Goal: Task Accomplishment & Management: Use online tool/utility

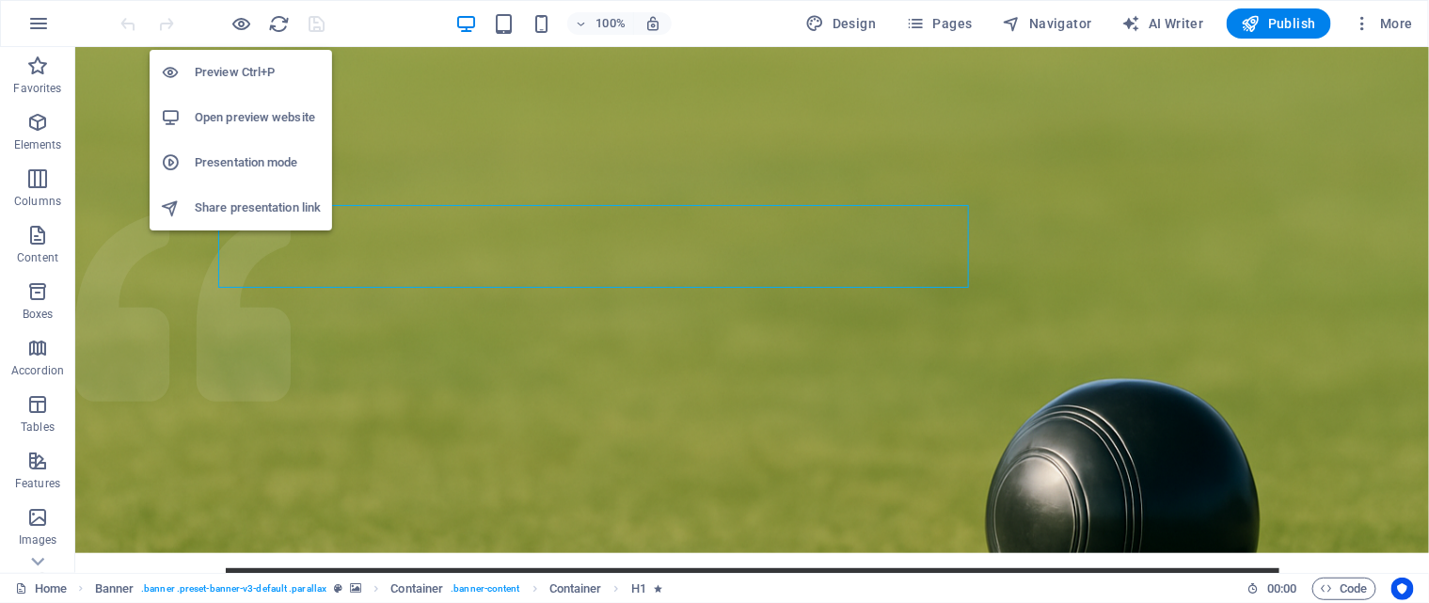
click at [247, 116] on h6 "Open preview website" at bounding box center [258, 117] width 126 height 23
click at [246, 21] on icon "button" at bounding box center [242, 24] width 22 height 22
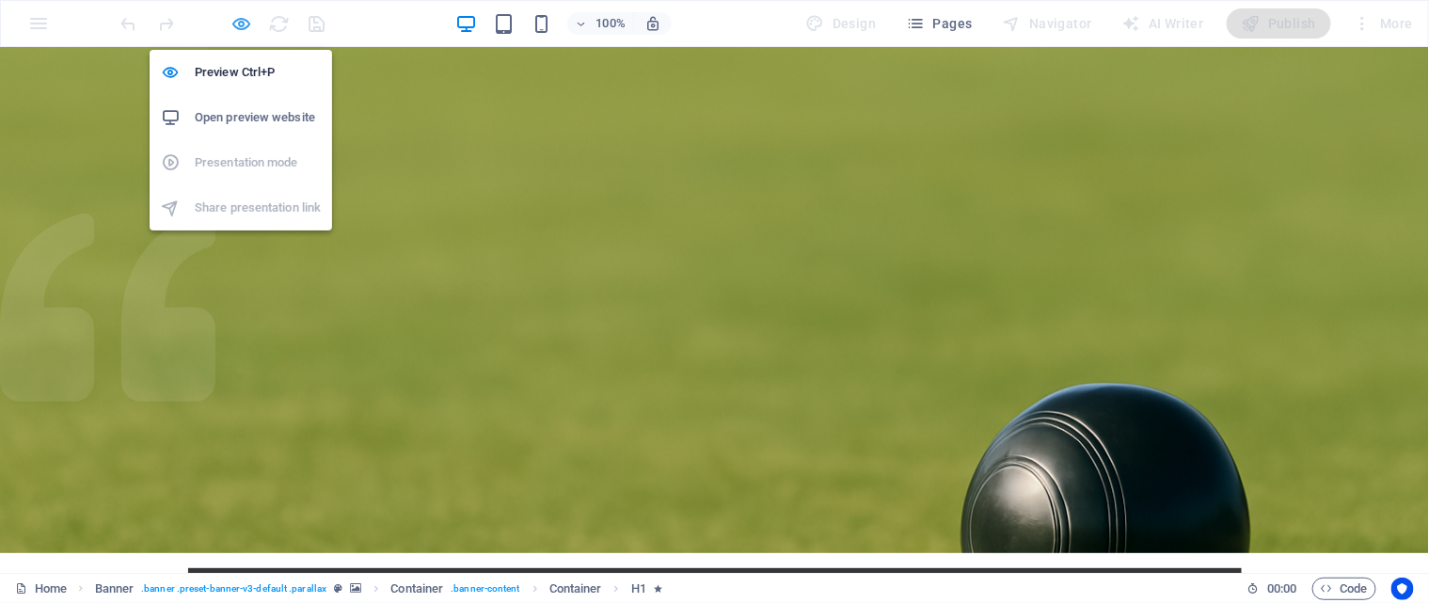
click at [246, 21] on icon "button" at bounding box center [242, 24] width 22 height 22
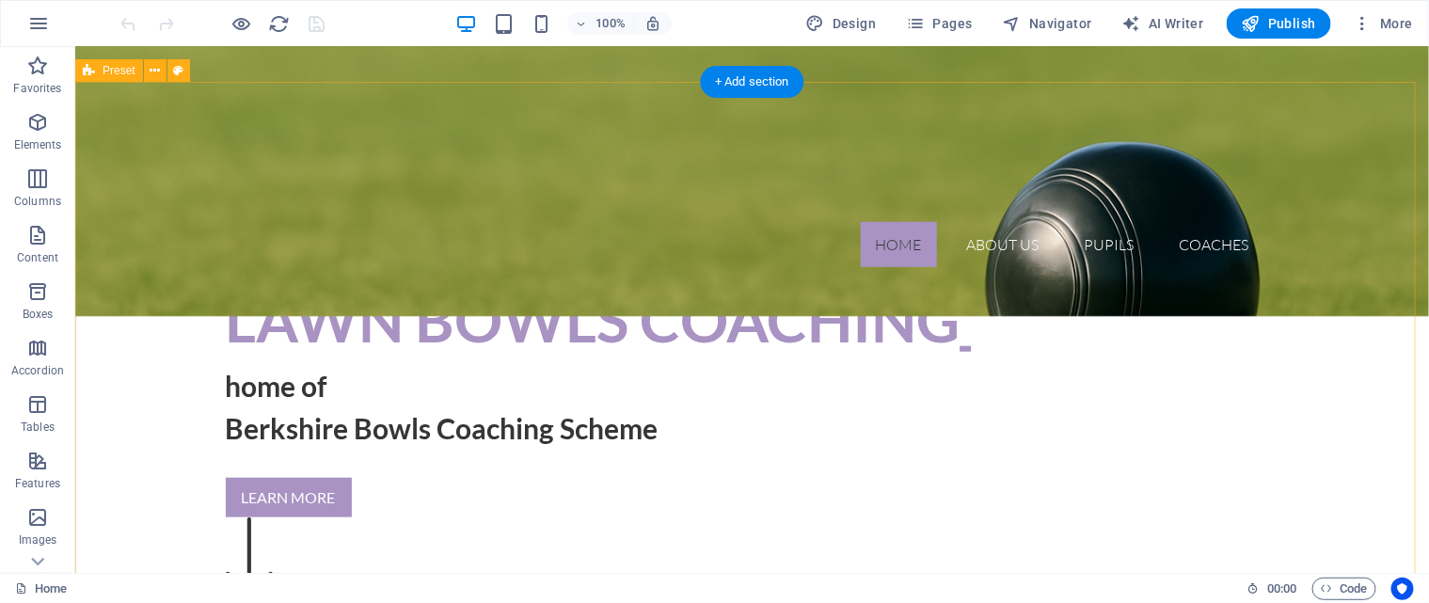
scroll to position [564, 0]
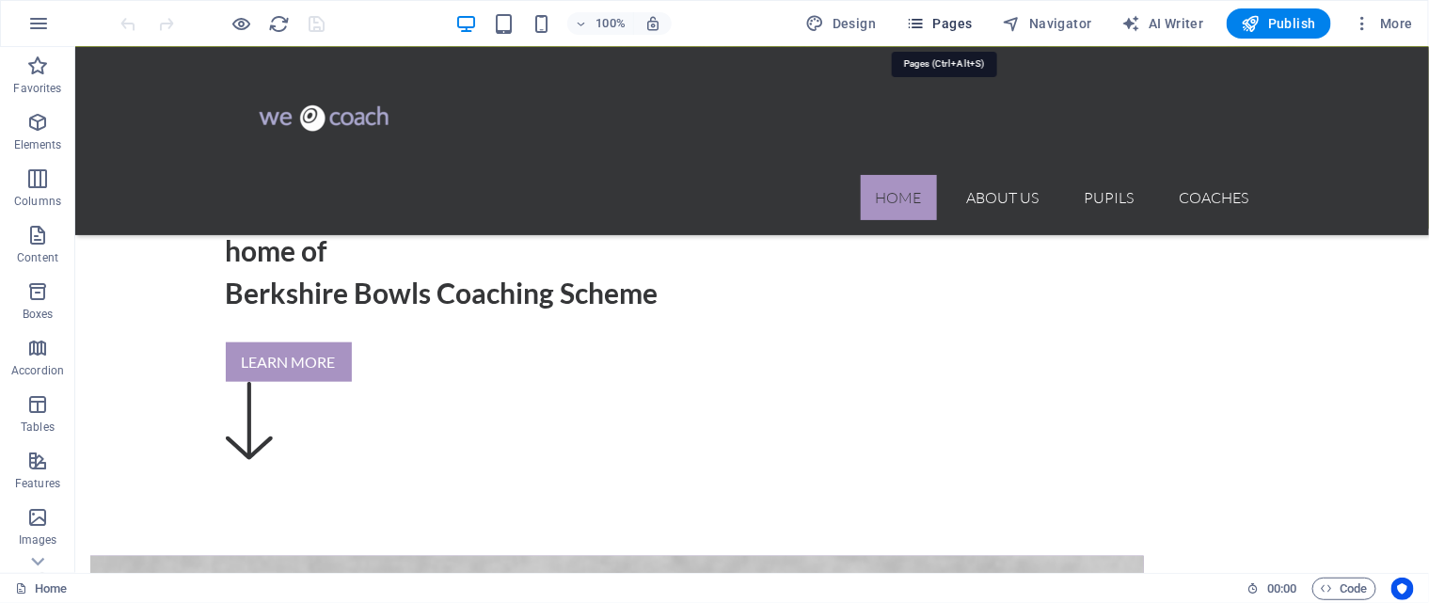
click at [944, 22] on span "Pages" at bounding box center [939, 23] width 66 height 19
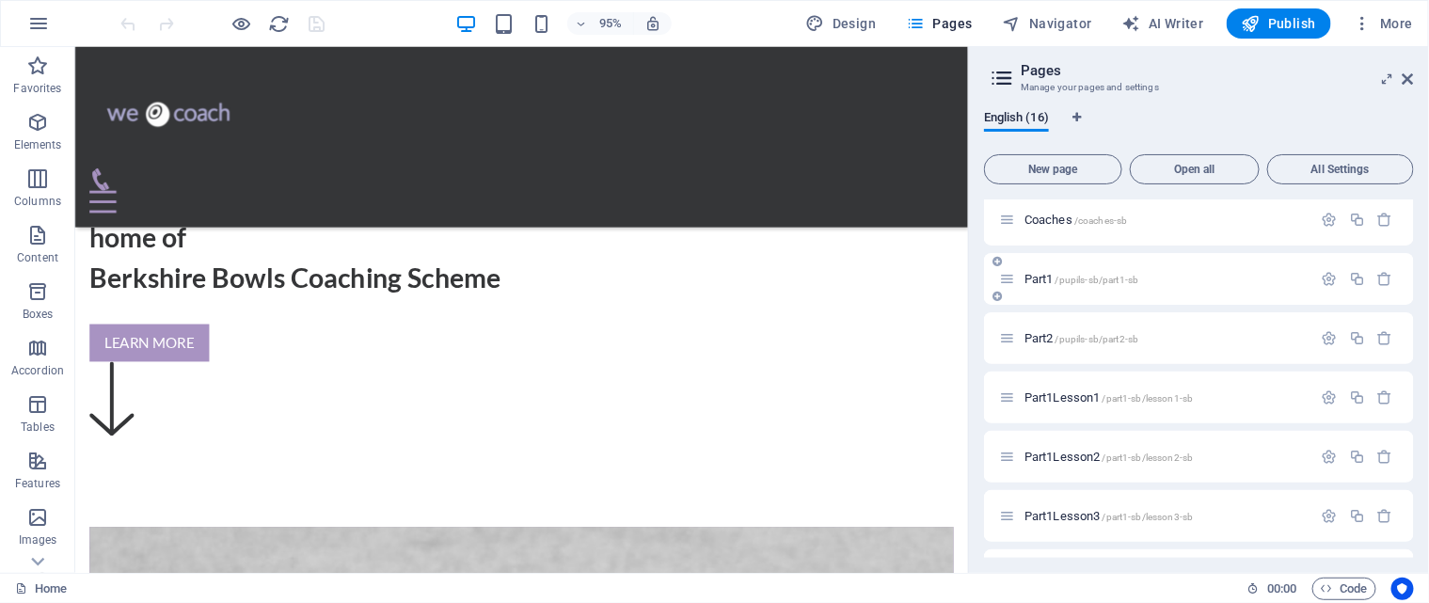
scroll to position [188, 0]
click at [1073, 273] on span "/pupils-sb/part1-sb" at bounding box center [1098, 275] width 84 height 10
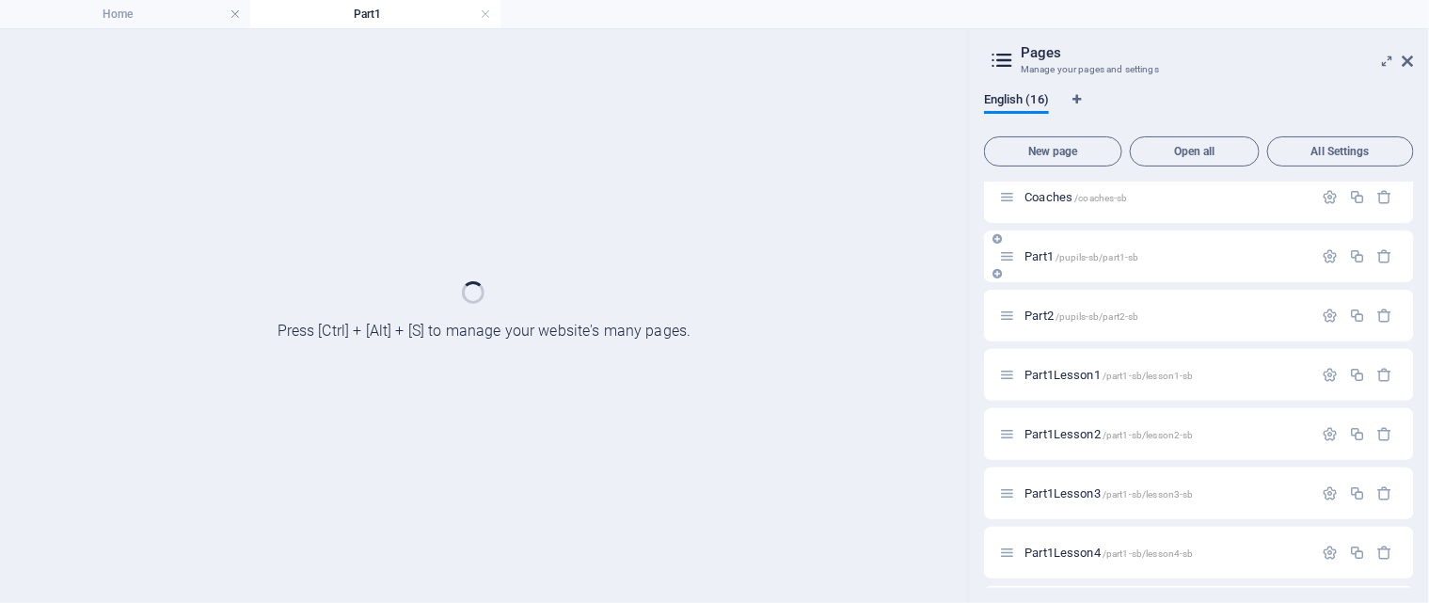
scroll to position [0, 0]
click at [1073, 273] on div "Part1 /pupils-sb/part1-sb" at bounding box center [1199, 256] width 430 height 52
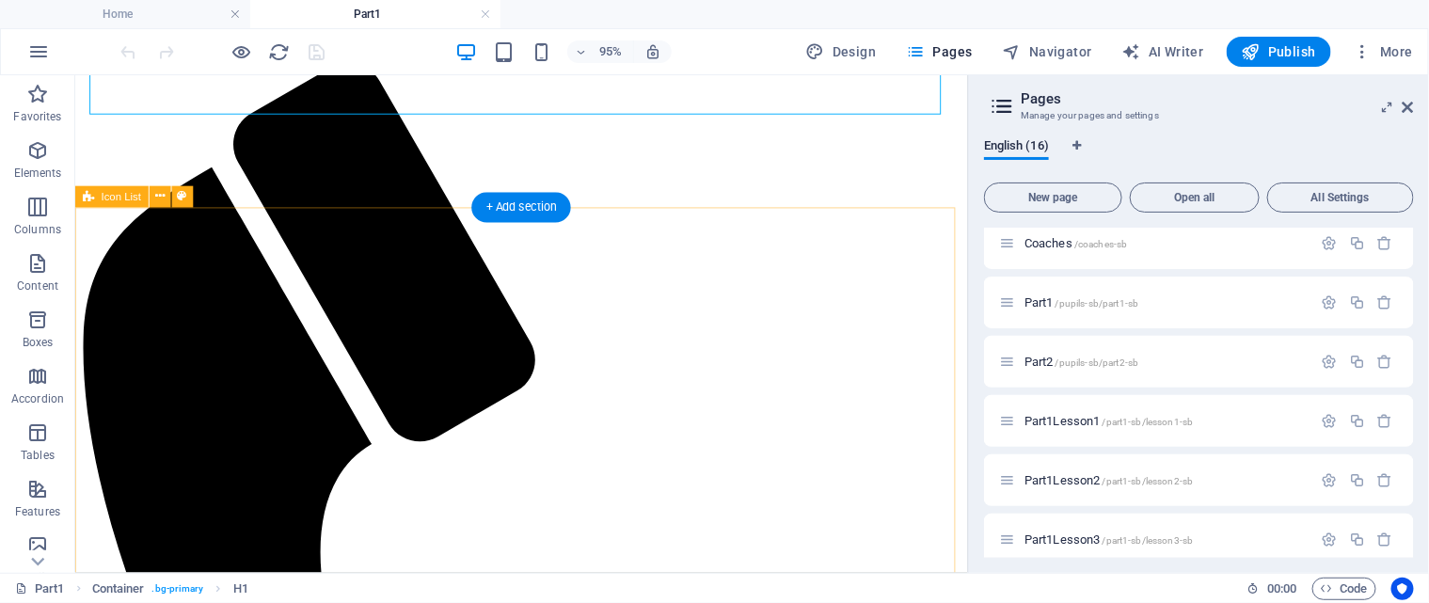
scroll to position [248, 0]
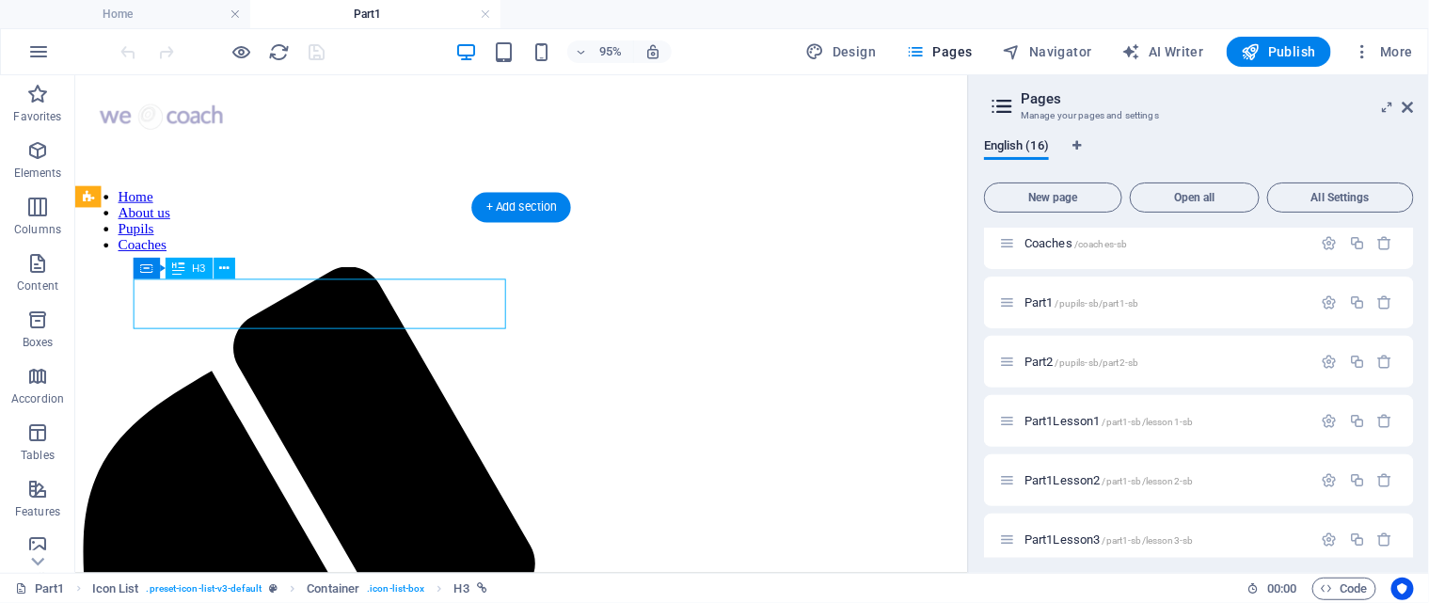
select select "6"
select select
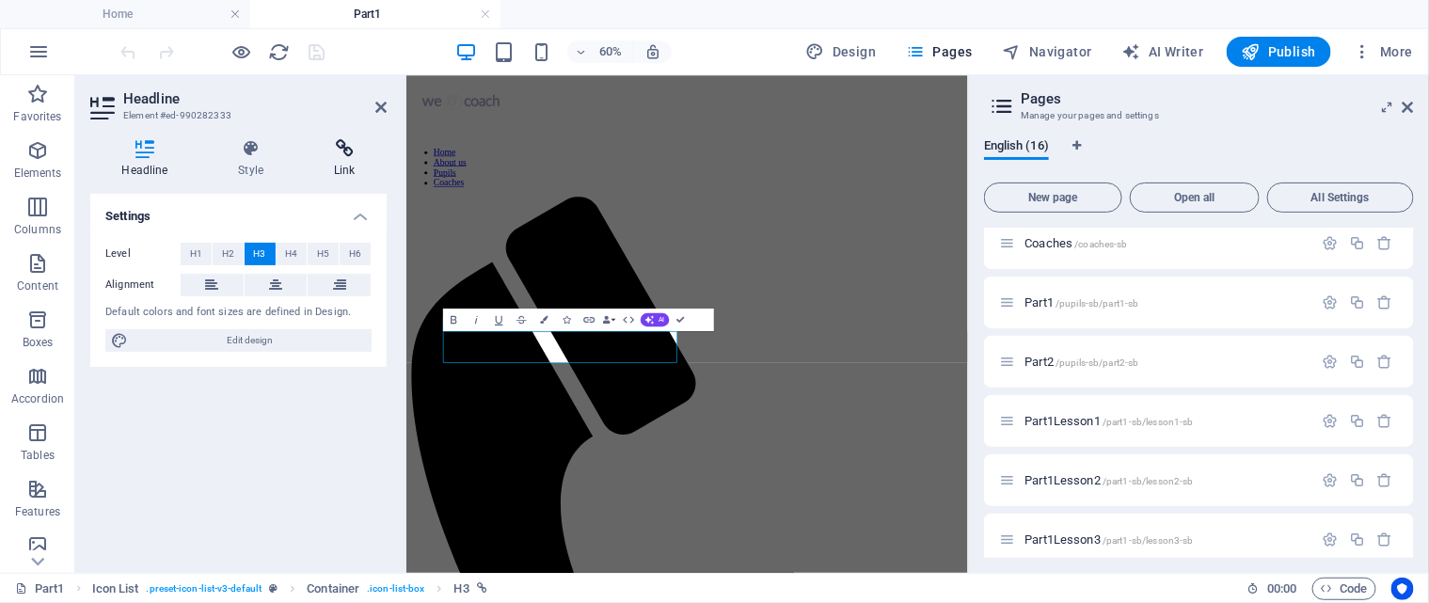
click at [347, 151] on icon at bounding box center [345, 148] width 84 height 19
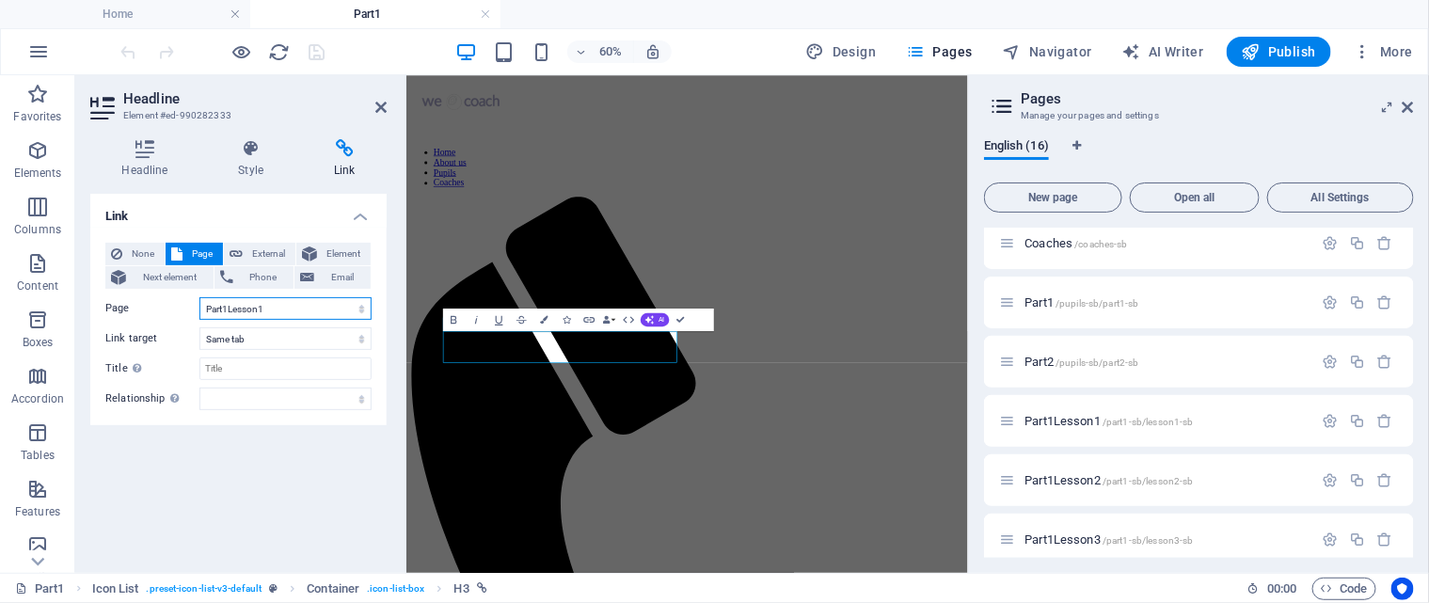
click at [365, 308] on select "Home About us Pupils Coaches Part1 Part2 Part1Lesson1 Part1Lesson2 Part1Lesson3…" at bounding box center [285, 308] width 172 height 23
click at [310, 476] on div "Link None Page External Element Next element Phone Email Page Home About us Pup…" at bounding box center [238, 376] width 296 height 364
click at [1058, 421] on span "Part1Lesson1 /part1-sb/lesson1-sb" at bounding box center [1109, 421] width 168 height 14
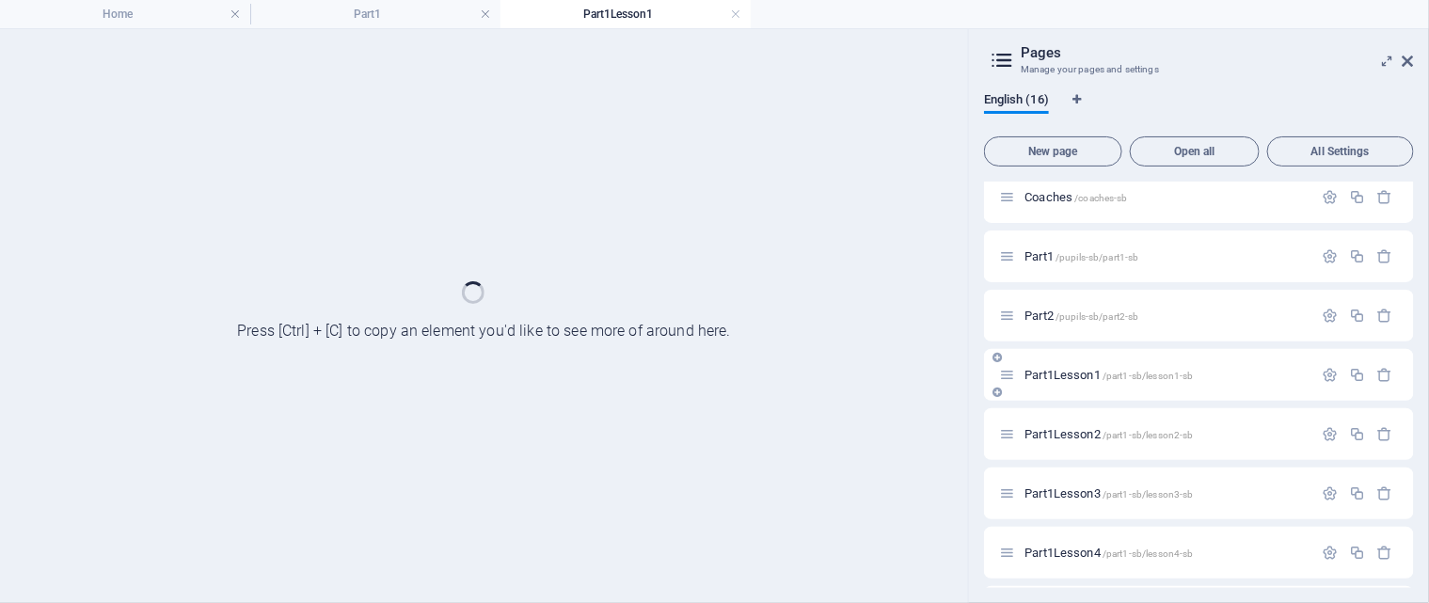
click at [1058, 423] on div "Part1Lesson2 /part1-sb/lesson2-sb" at bounding box center [1155, 434] width 313 height 22
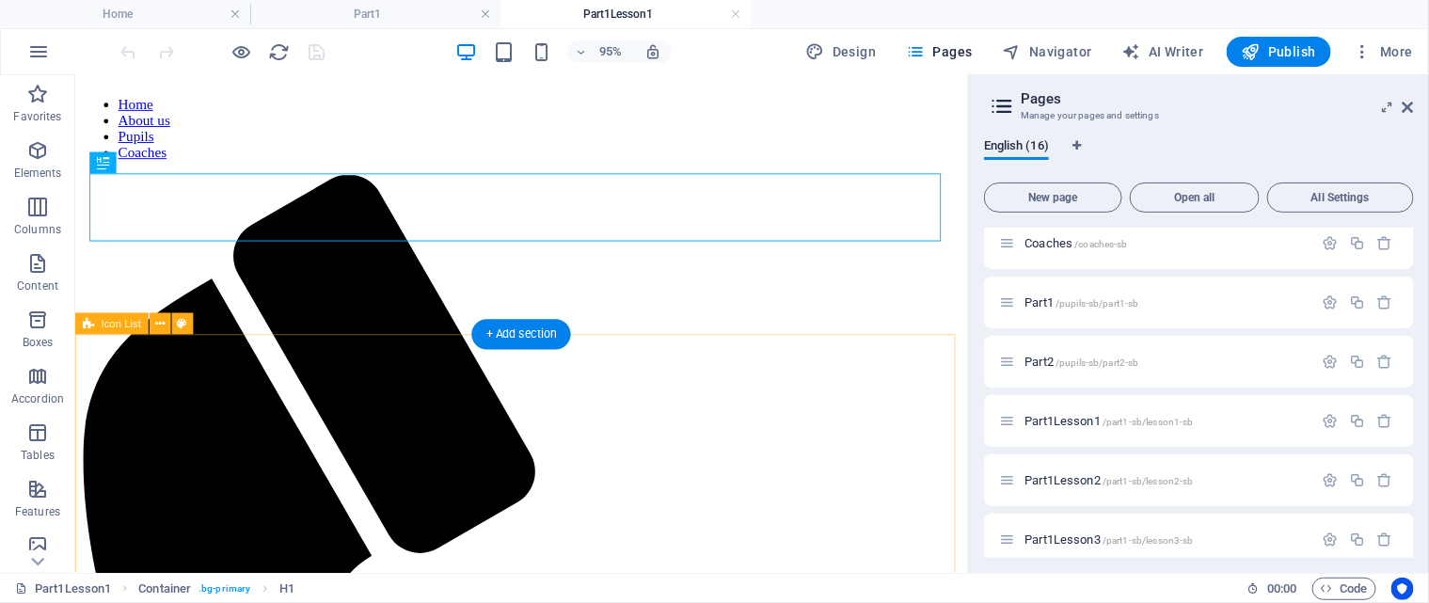
scroll to position [135, 0]
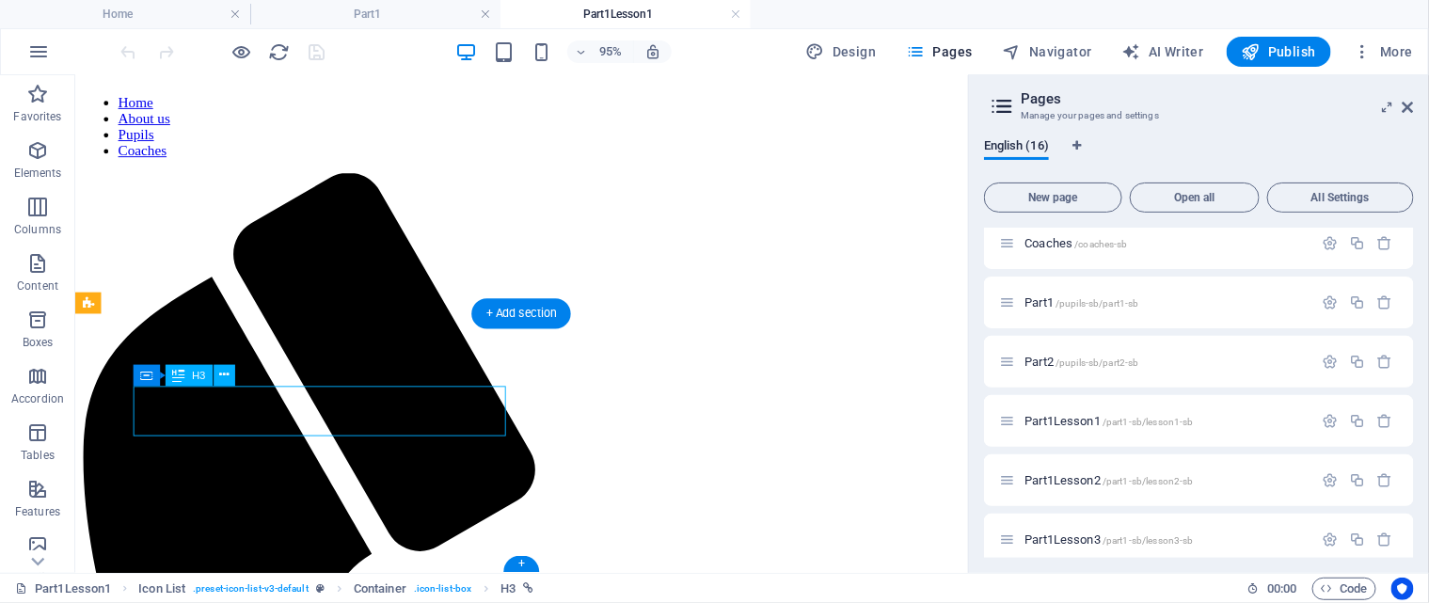
select select
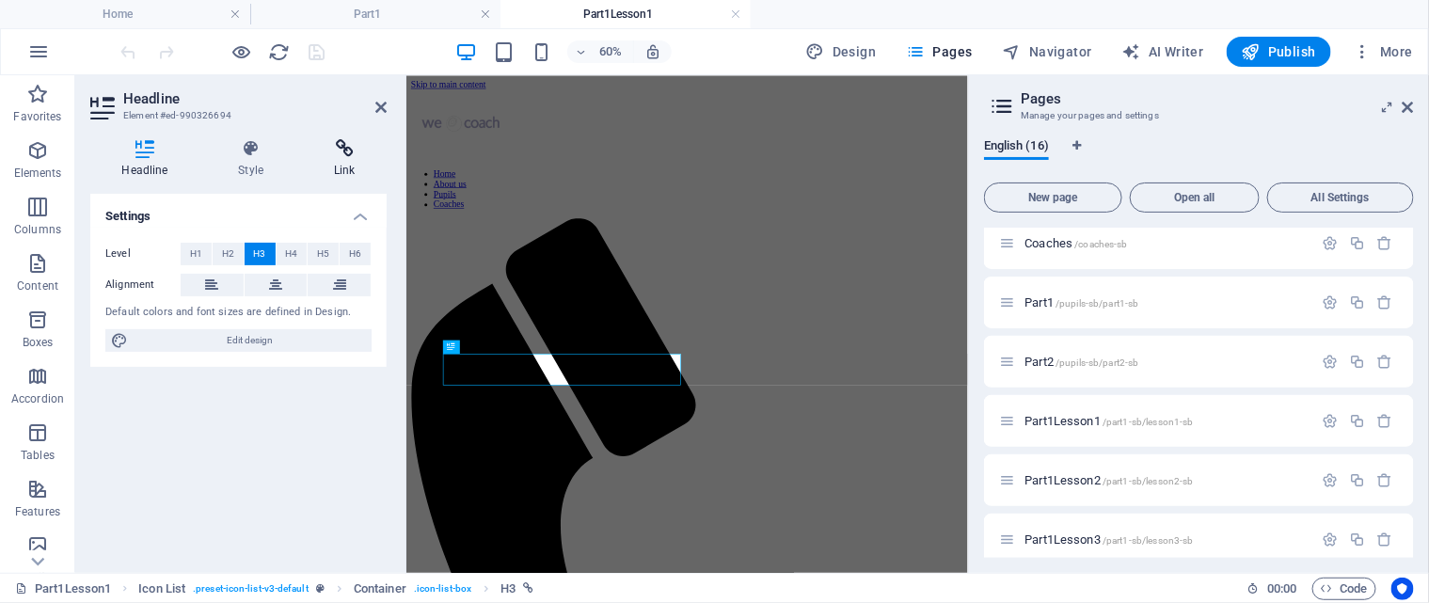
click at [346, 161] on h4 "Link" at bounding box center [345, 159] width 84 height 40
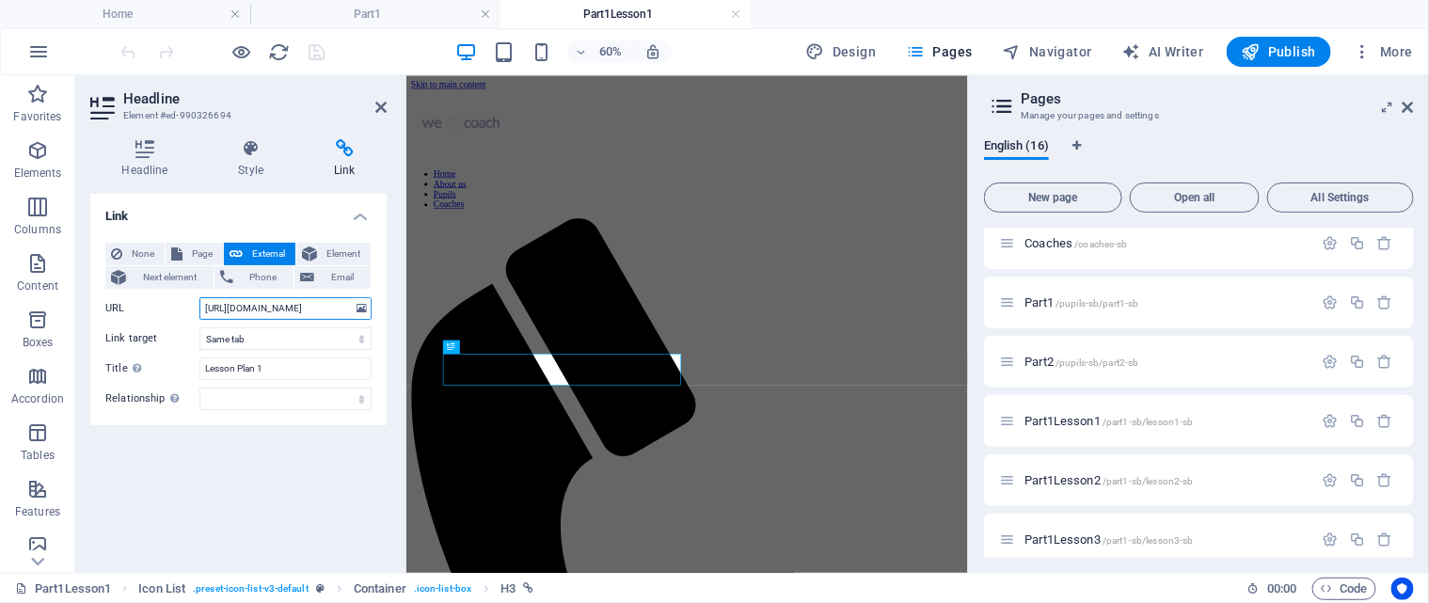
click at [291, 308] on input "https://www.lawnbowlscoaching.uk/pupils/part1/lesson1/PupilLessonPlanWk1.pdf" at bounding box center [285, 308] width 172 height 23
click at [286, 307] on input "https://www.lawnbowlscoaching.uk/pupils/part1/lesson1/PupilLessonPlanWk1.pdf" at bounding box center [285, 308] width 172 height 23
click at [334, 311] on input "https://www.lawnbowlscoaching.uk/pupils/part1/lesson1/PupilLessonPlanWk1.pdf" at bounding box center [285, 308] width 172 height 23
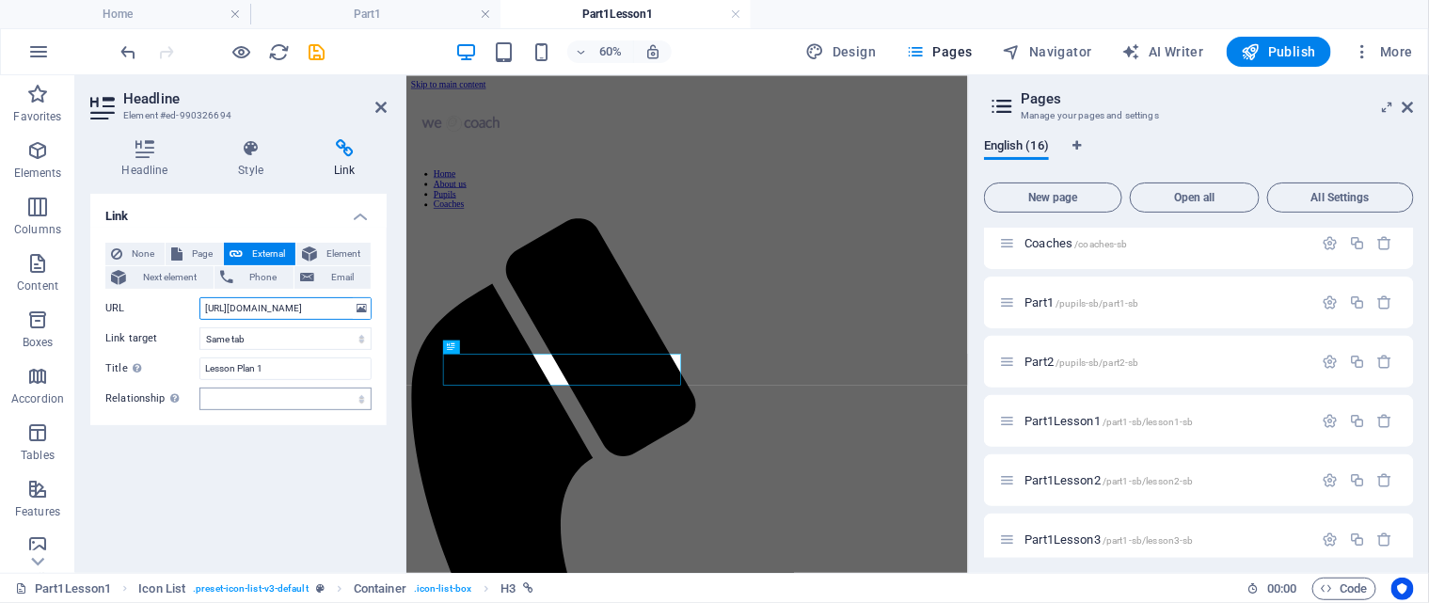
type input "https://www.lawnbowlscoaching.uk/pupils-resources/part1/lesson1/PupilLessonPlan…"
click at [317, 397] on select "alternate author bookmark external help license next nofollow noreferrer noopen…" at bounding box center [285, 399] width 172 height 23
click at [319, 50] on icon "save" at bounding box center [318, 52] width 22 height 22
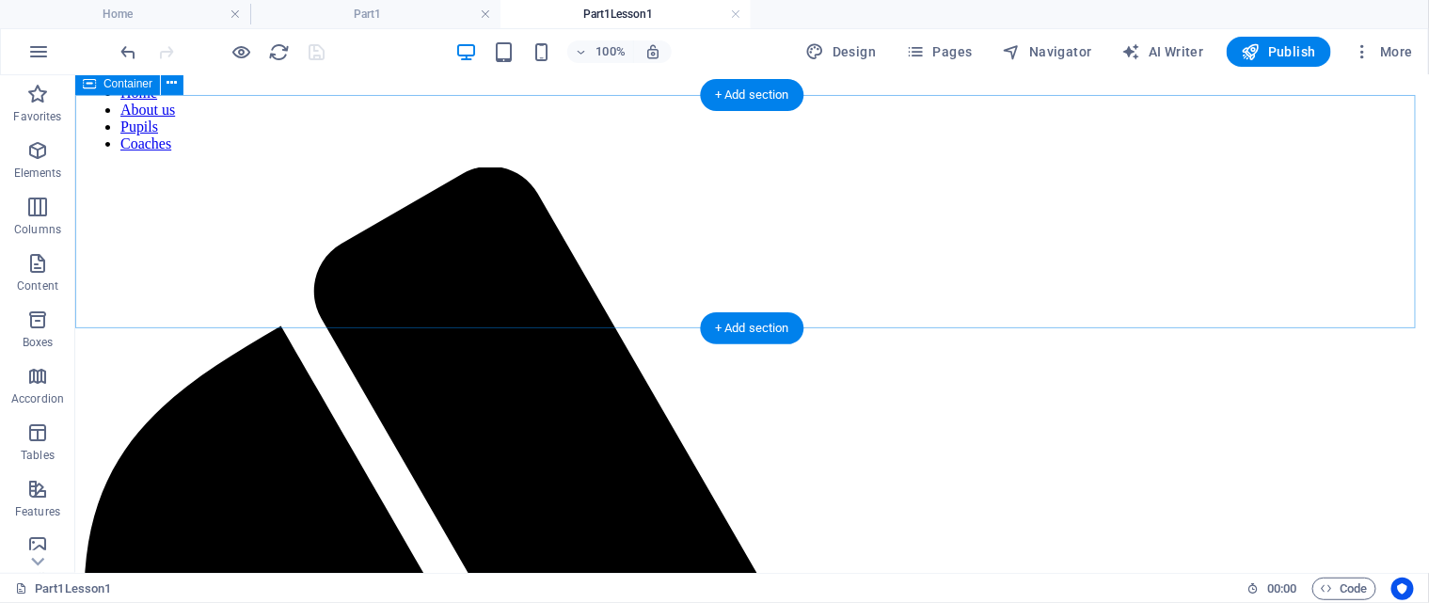
scroll to position [173, 0]
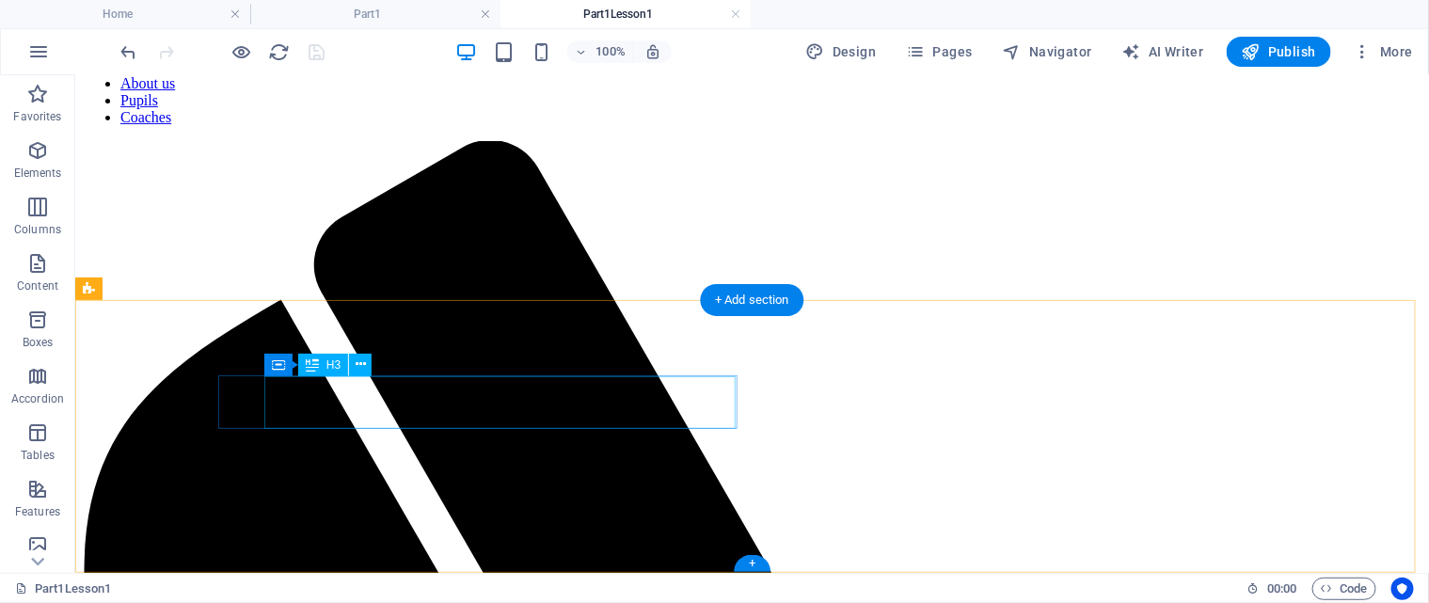
select select
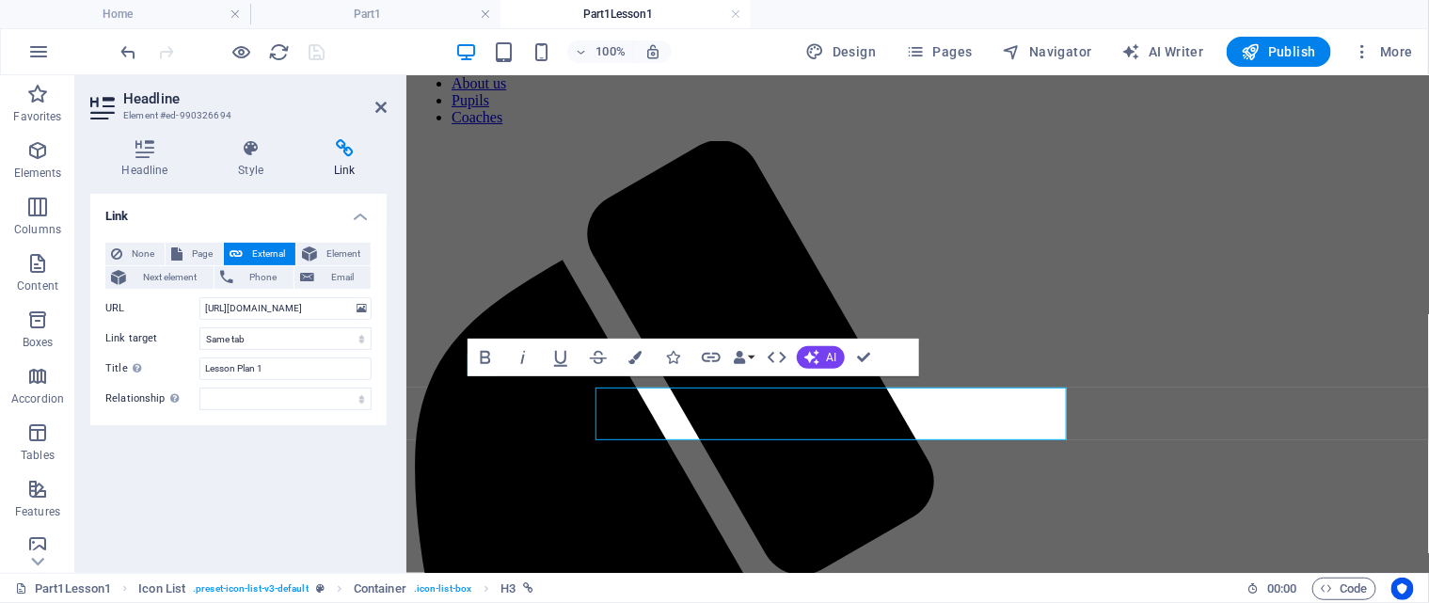
scroll to position [162, 0]
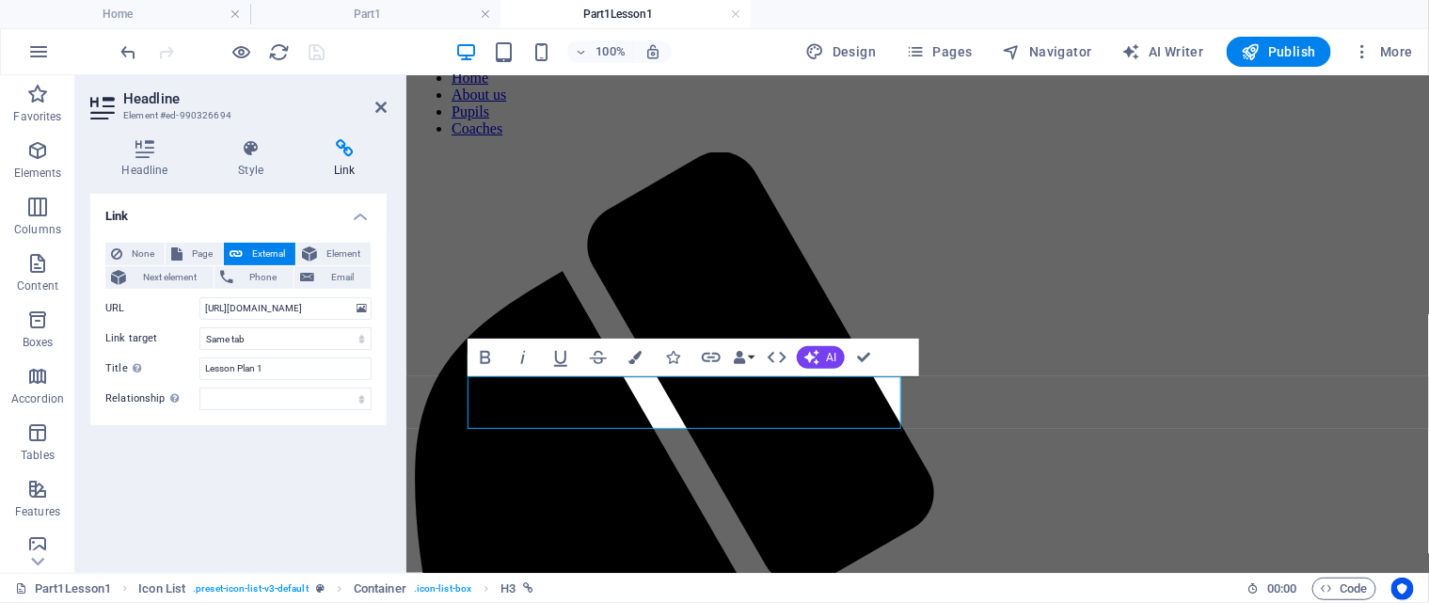
click at [344, 155] on icon at bounding box center [345, 148] width 84 height 19
click at [267, 308] on input "https://www.lawnbowlscoaching.uk/pupils-resources/part1/lesson1/PupilLessonPlan…" at bounding box center [285, 308] width 172 height 23
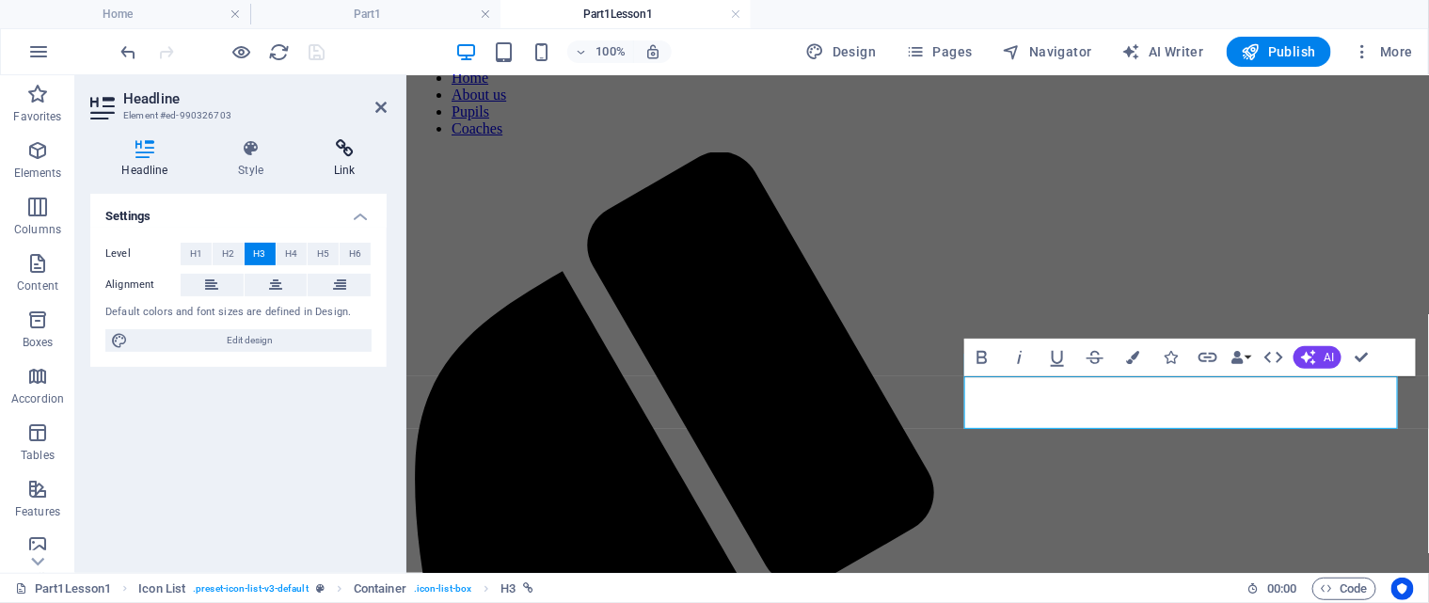
click at [350, 155] on icon at bounding box center [345, 148] width 84 height 19
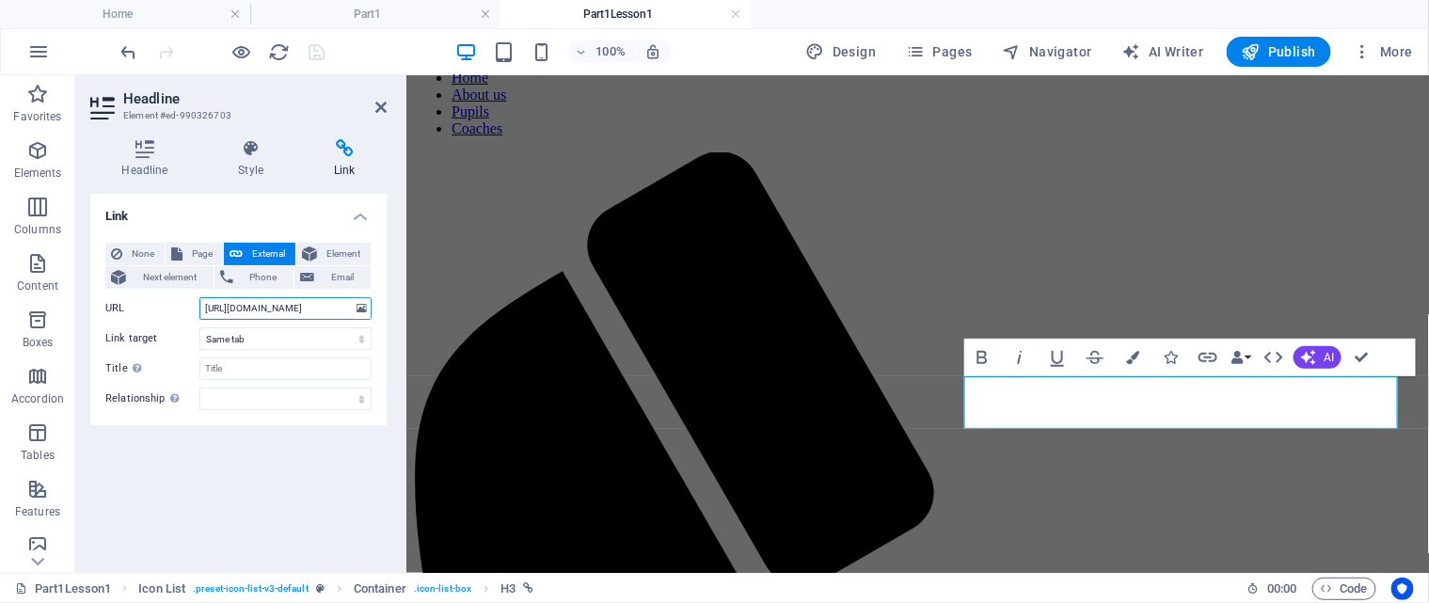
click at [287, 310] on input "https://www.lawnbowlscoaching.uk/pupils/part1/lesson1/Mat_Placement_and_Rules.p…" at bounding box center [285, 308] width 172 height 23
type input "https://www.lawnbowlscoaching.uk/pupils-resources/part1/lesson1/Mat_Placement_a…"
click at [381, 109] on icon at bounding box center [380, 107] width 11 height 15
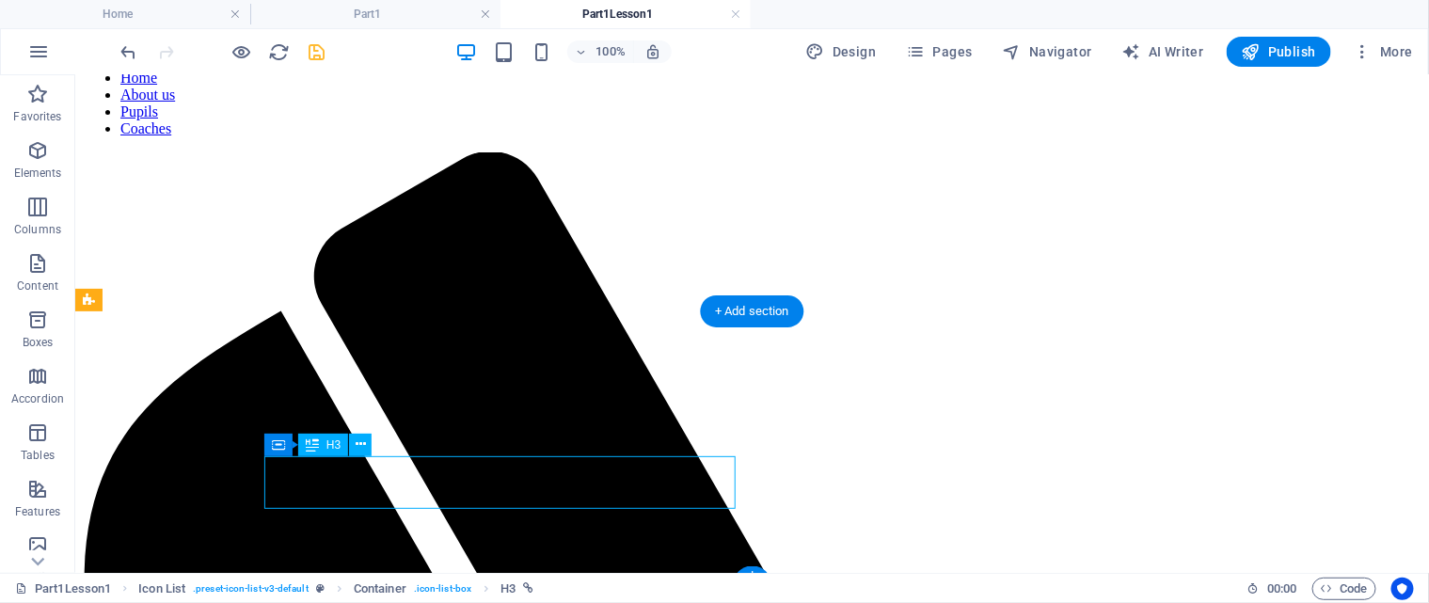
select select
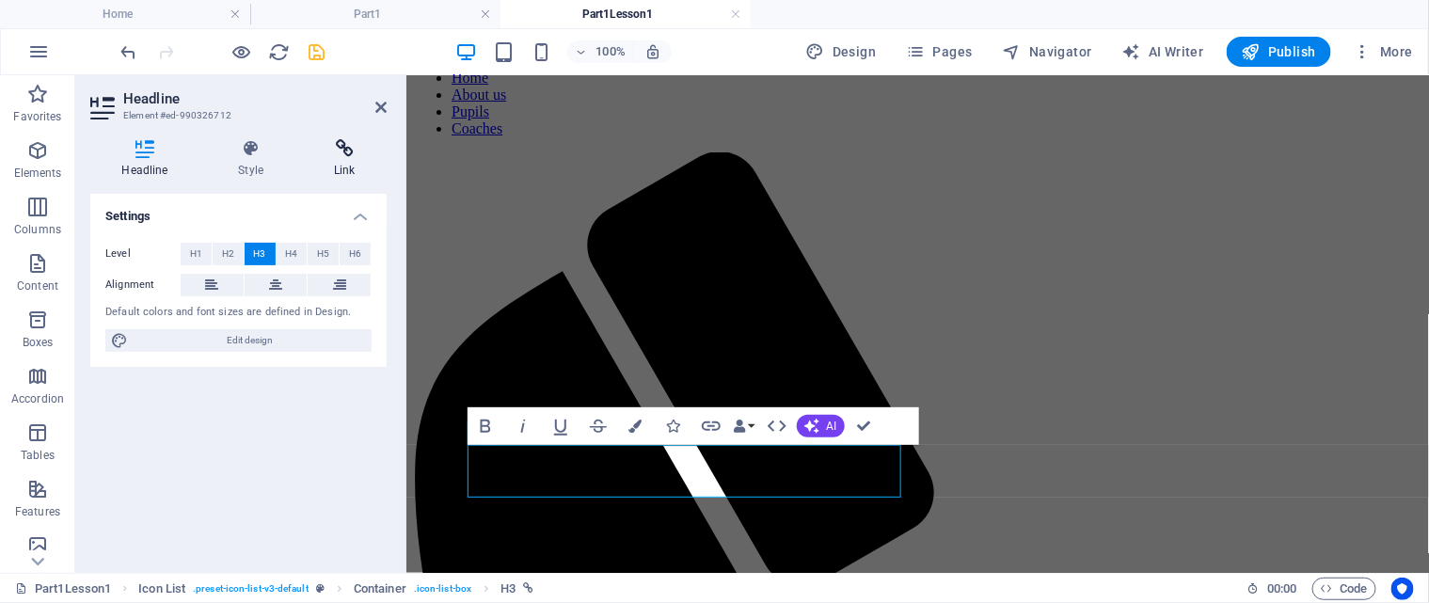
click at [348, 155] on icon at bounding box center [345, 148] width 84 height 19
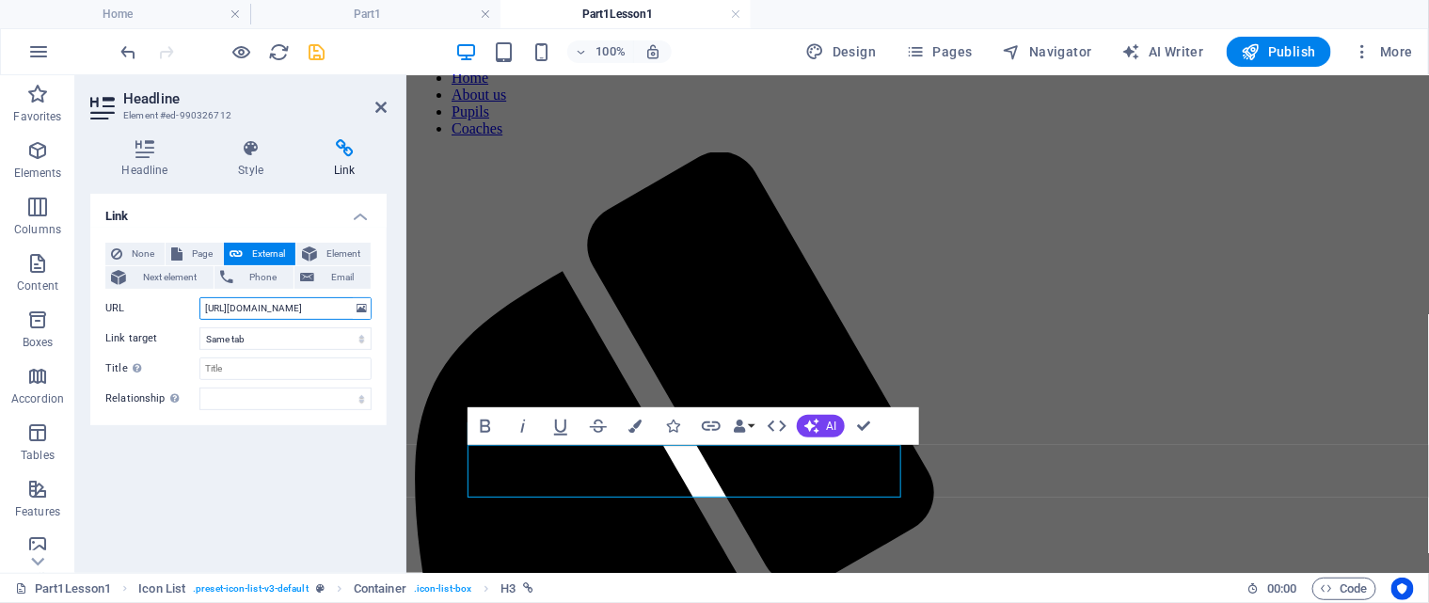
click at [267, 308] on input "https://www.lawnbowlscoaching.uk/pupils/part1/lesson1/Delivery_Stance.pdf" at bounding box center [285, 308] width 172 height 23
click at [306, 304] on input "https://www.lawnbowlscoaching.uk/pupils-resources/part1/lesson1/Delivery_Stance…" at bounding box center [285, 308] width 172 height 23
type input "https://www.lawnbowlscoaching.uk/pupils-resources/part1/lesson1/Delivery_Stance…"
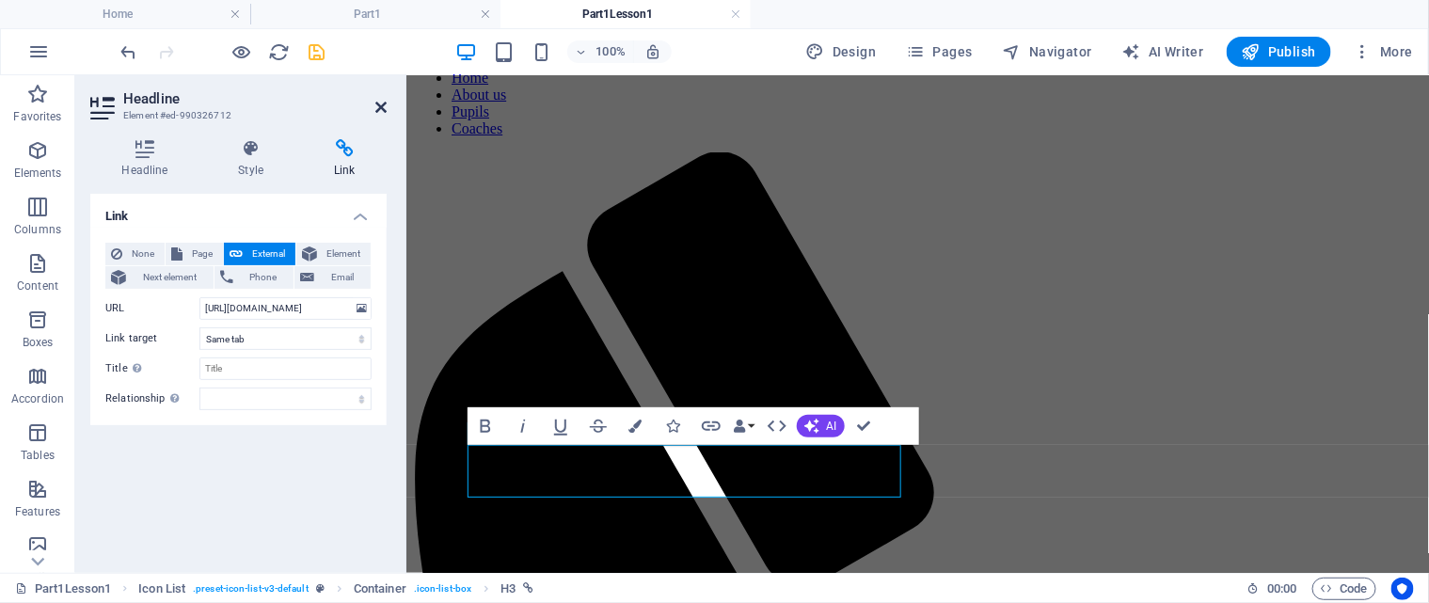
scroll to position [0, 0]
click at [375, 106] on icon at bounding box center [380, 107] width 11 height 15
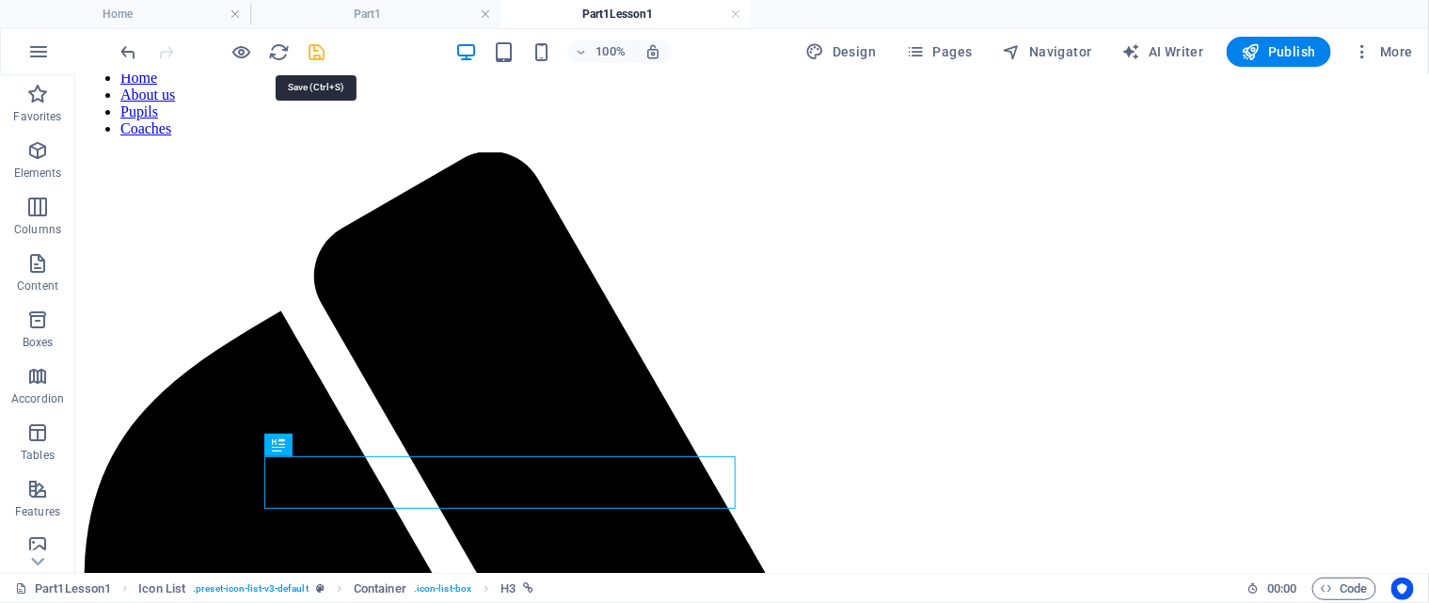
click at [315, 55] on icon "save" at bounding box center [318, 52] width 22 height 22
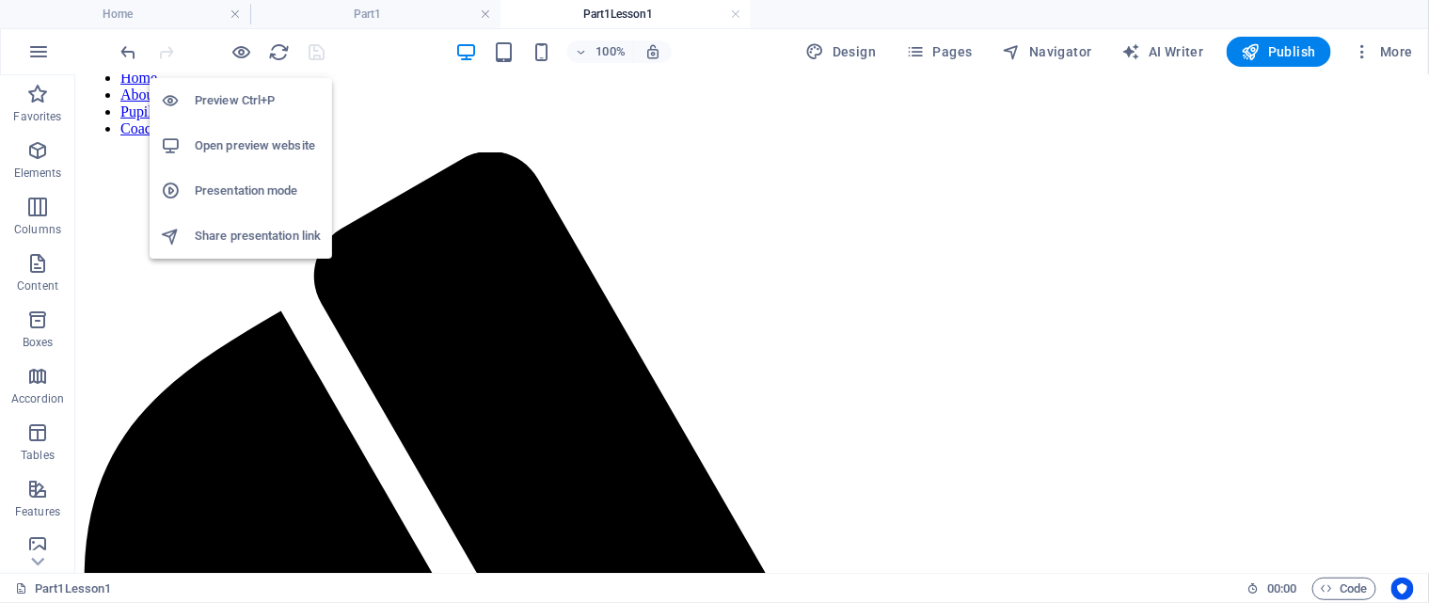
click at [250, 150] on h6 "Open preview website" at bounding box center [258, 146] width 126 height 23
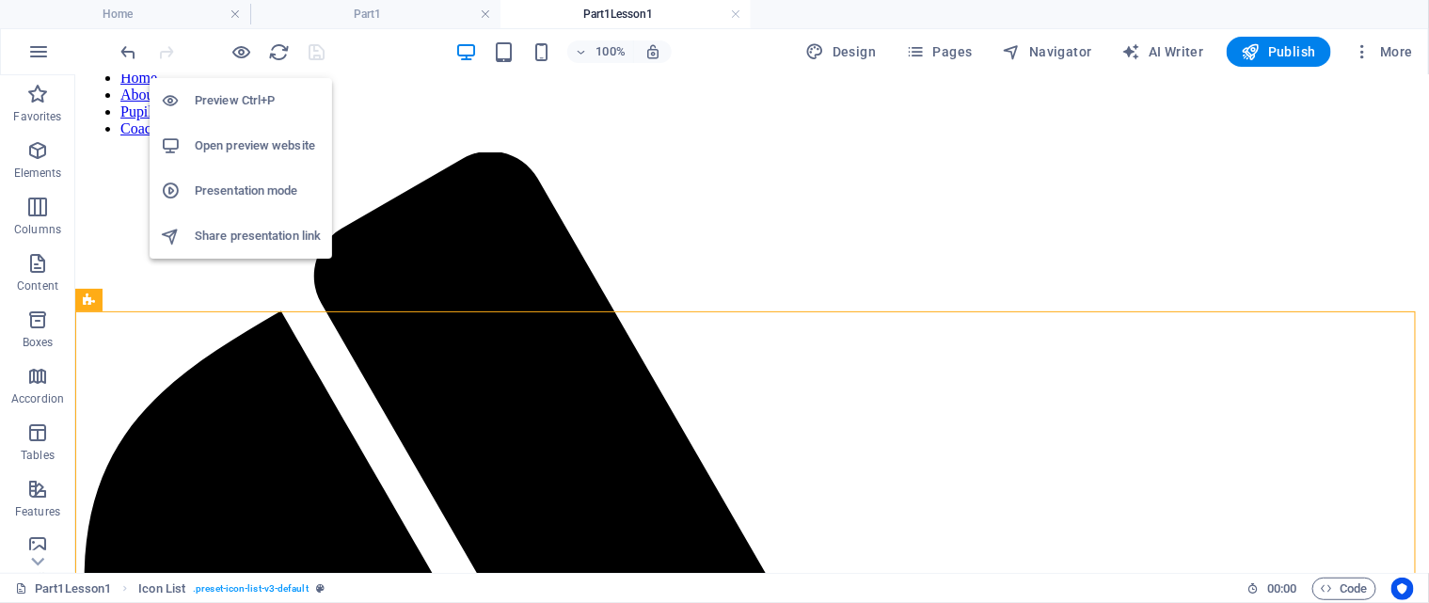
click at [240, 145] on h6 "Open preview website" at bounding box center [258, 146] width 126 height 23
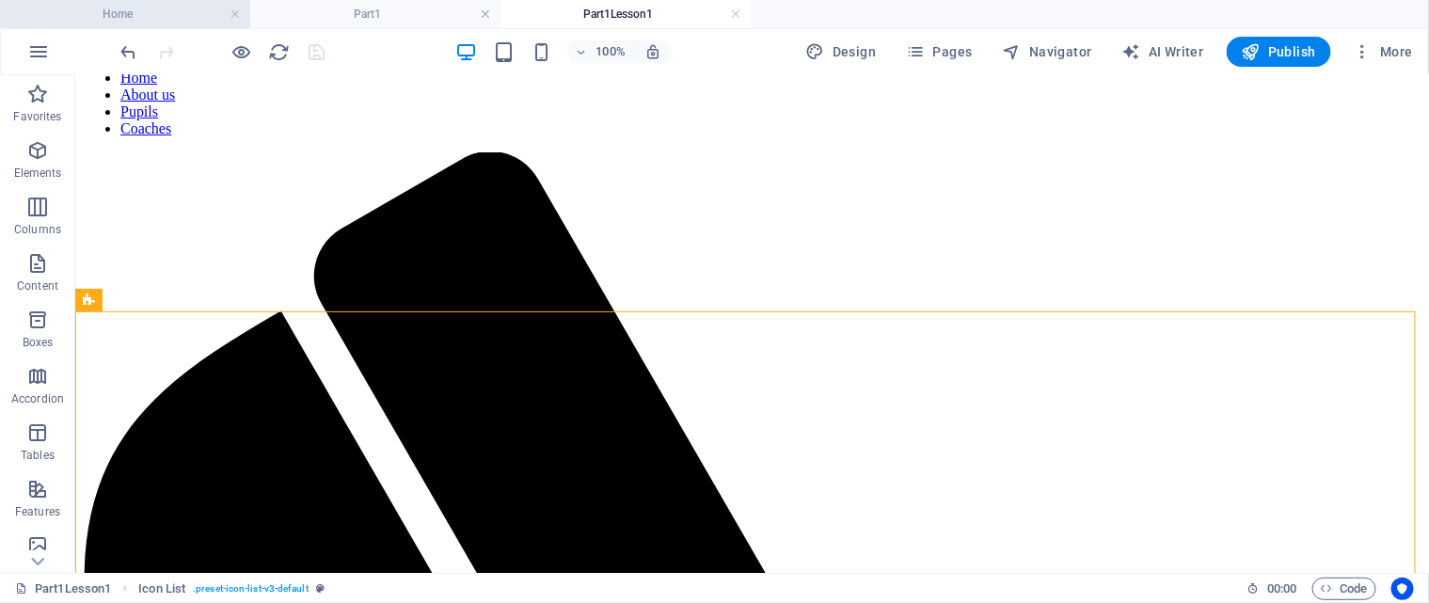
click at [149, 22] on h4 "Home" at bounding box center [125, 14] width 250 height 21
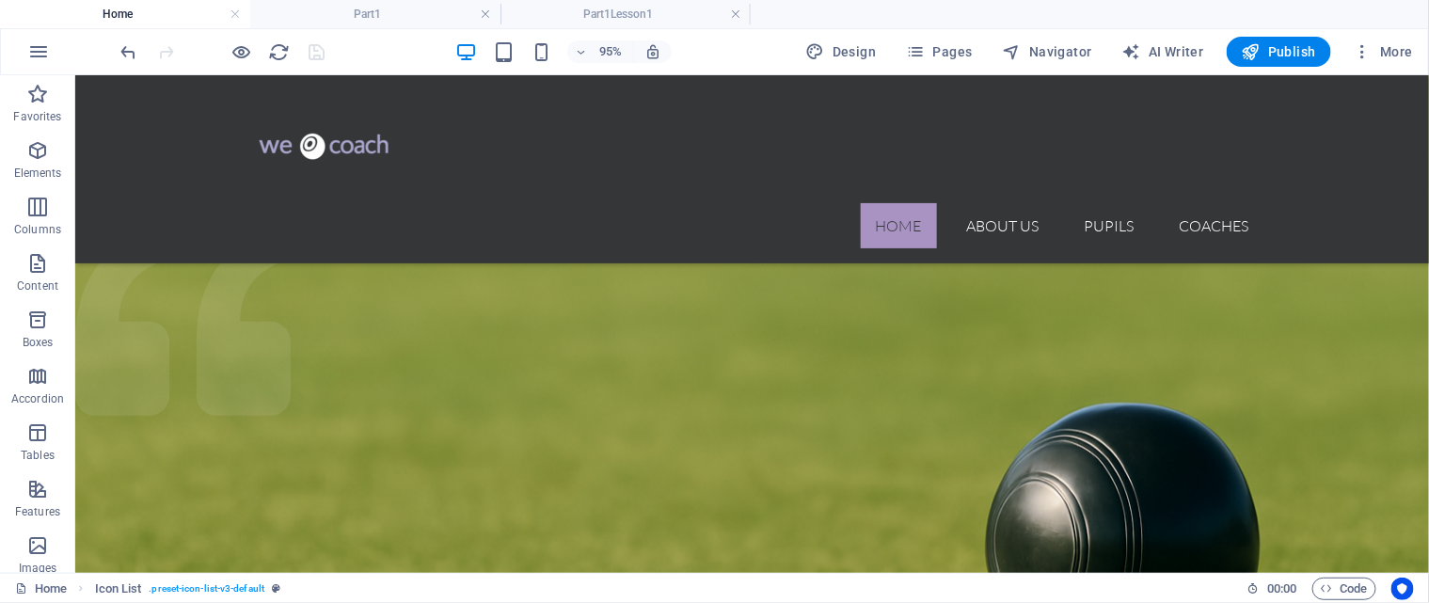
scroll to position [623, 0]
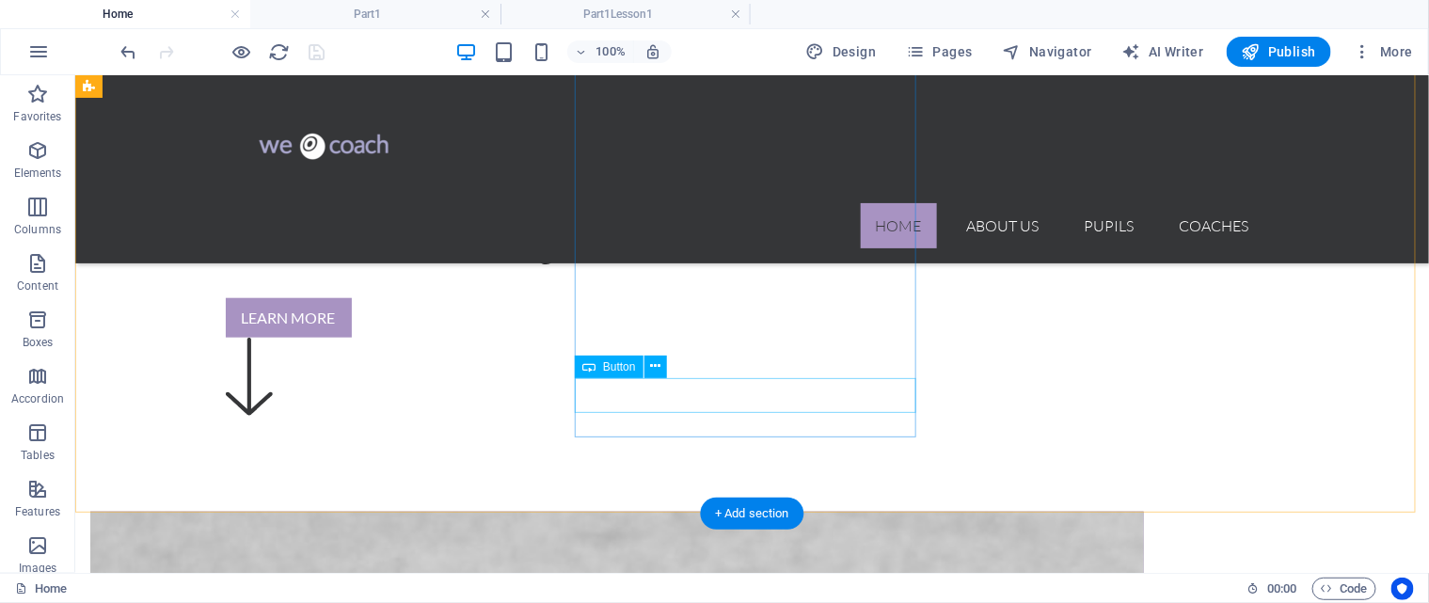
select select "2"
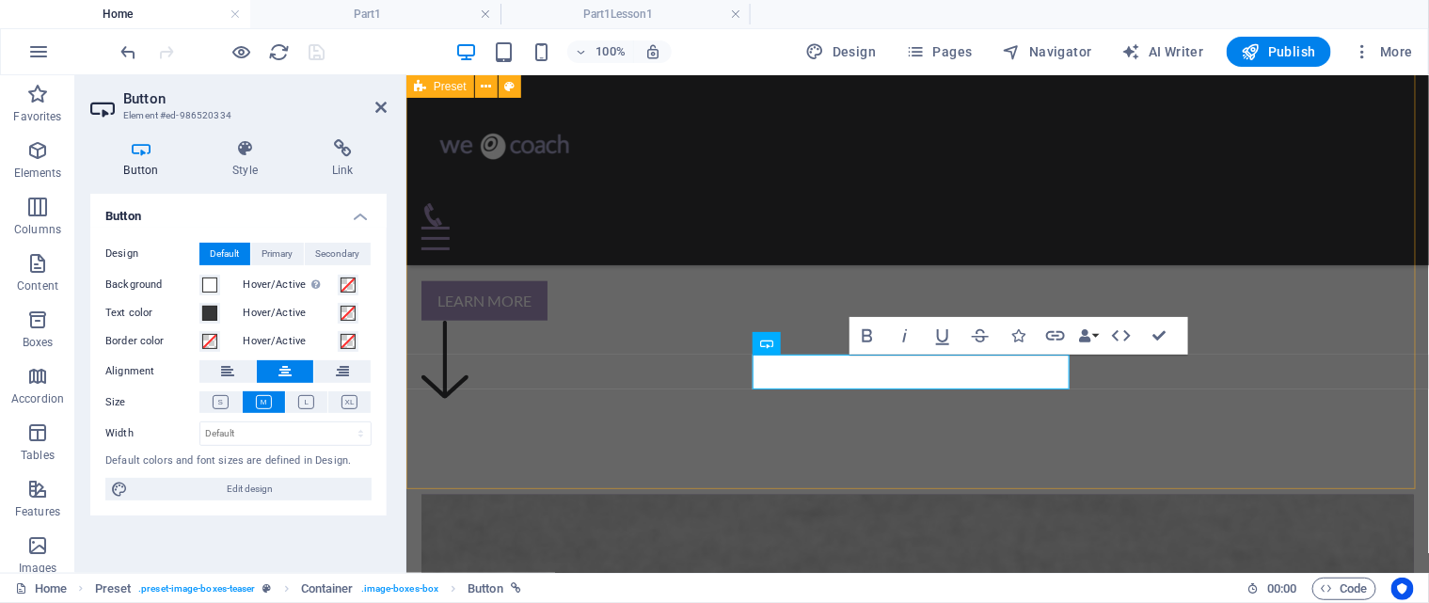
scroll to position [612, 0]
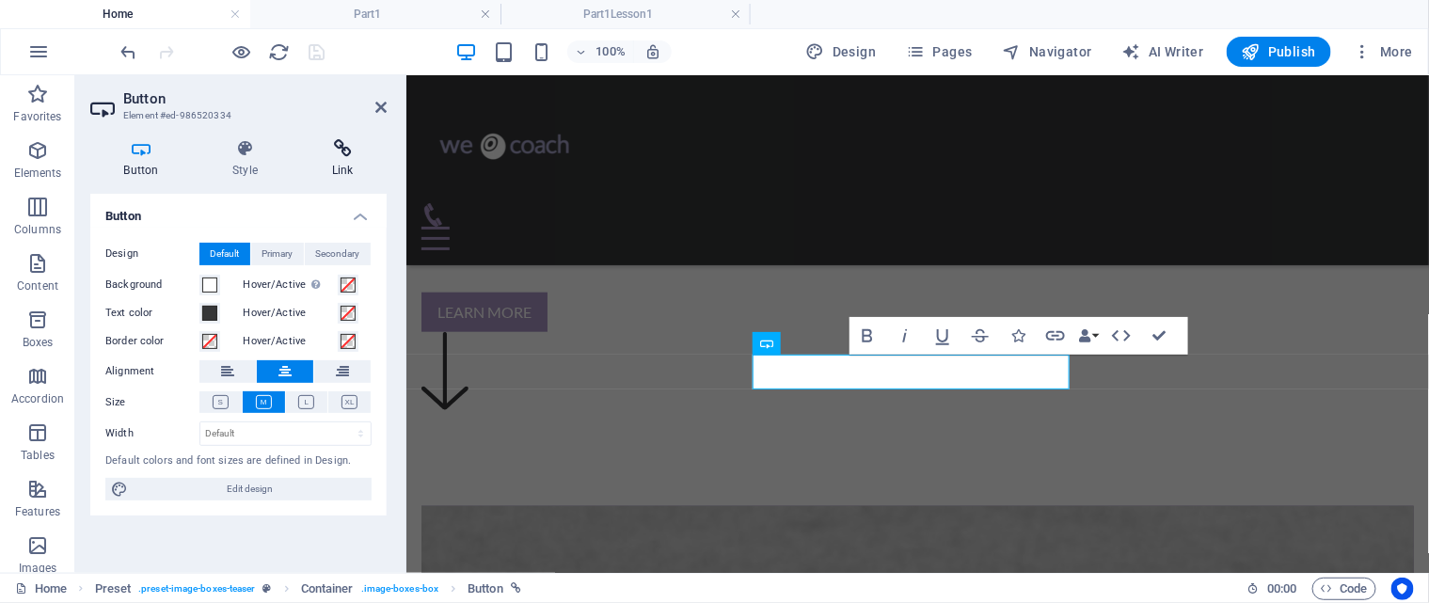
click at [347, 153] on icon at bounding box center [342, 148] width 88 height 19
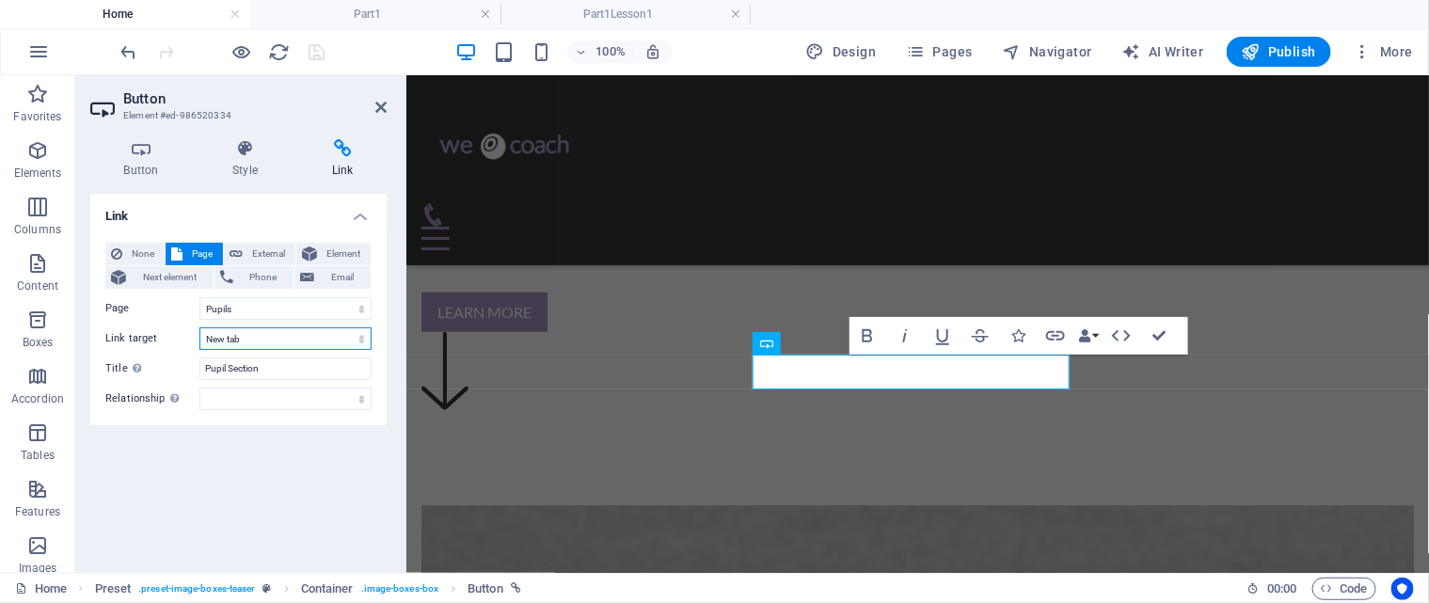
click at [342, 339] on select "New tab Same tab Overlay" at bounding box center [285, 338] width 172 height 23
select select
click at [199, 327] on select "New tab Same tab Overlay" at bounding box center [285, 338] width 172 height 23
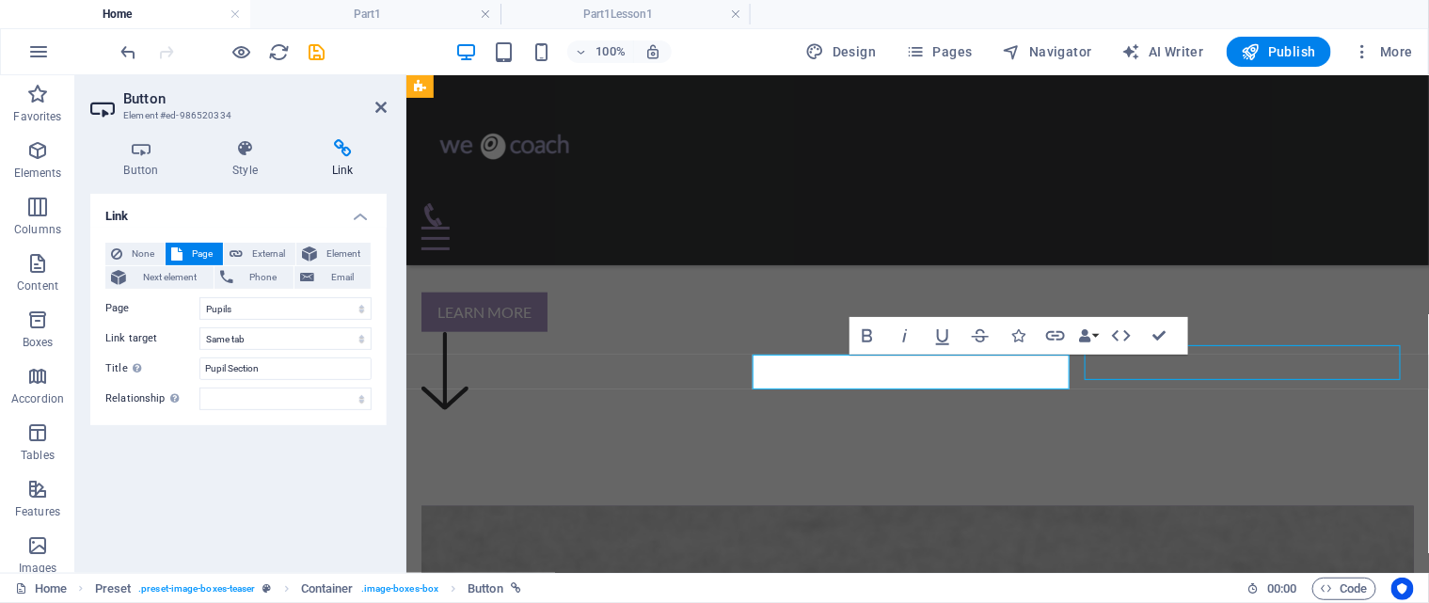
select select "3"
select select
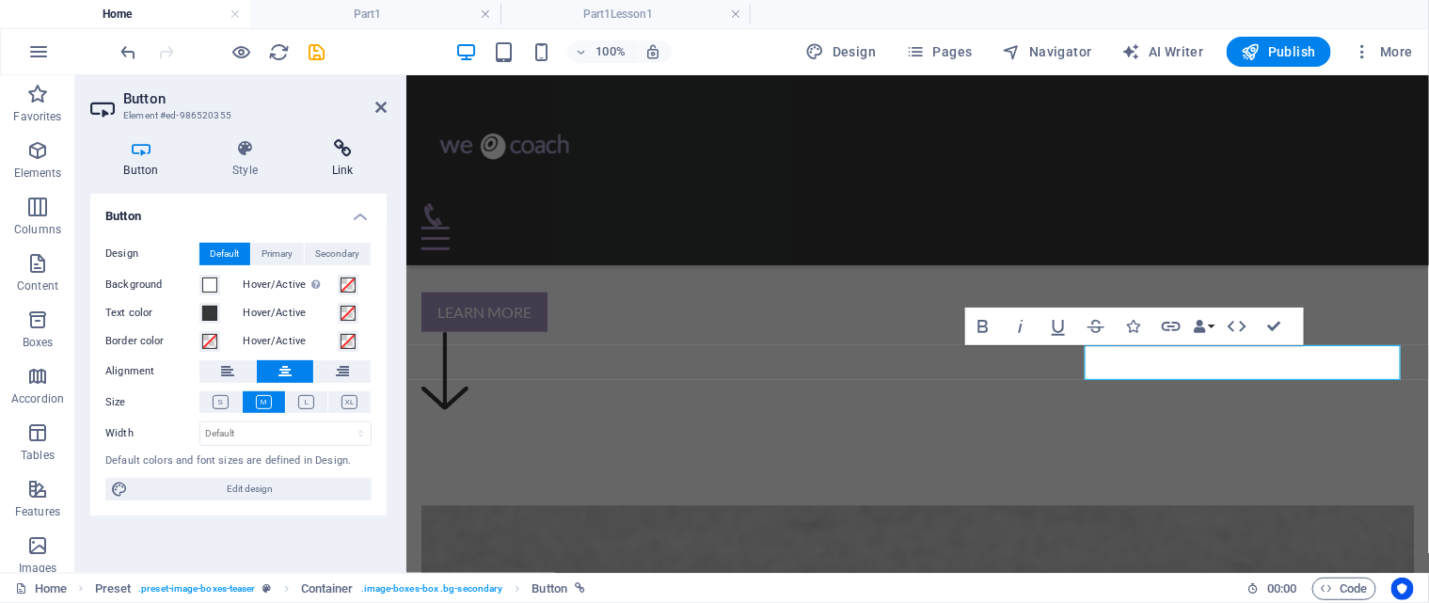
click at [336, 156] on icon at bounding box center [342, 148] width 88 height 19
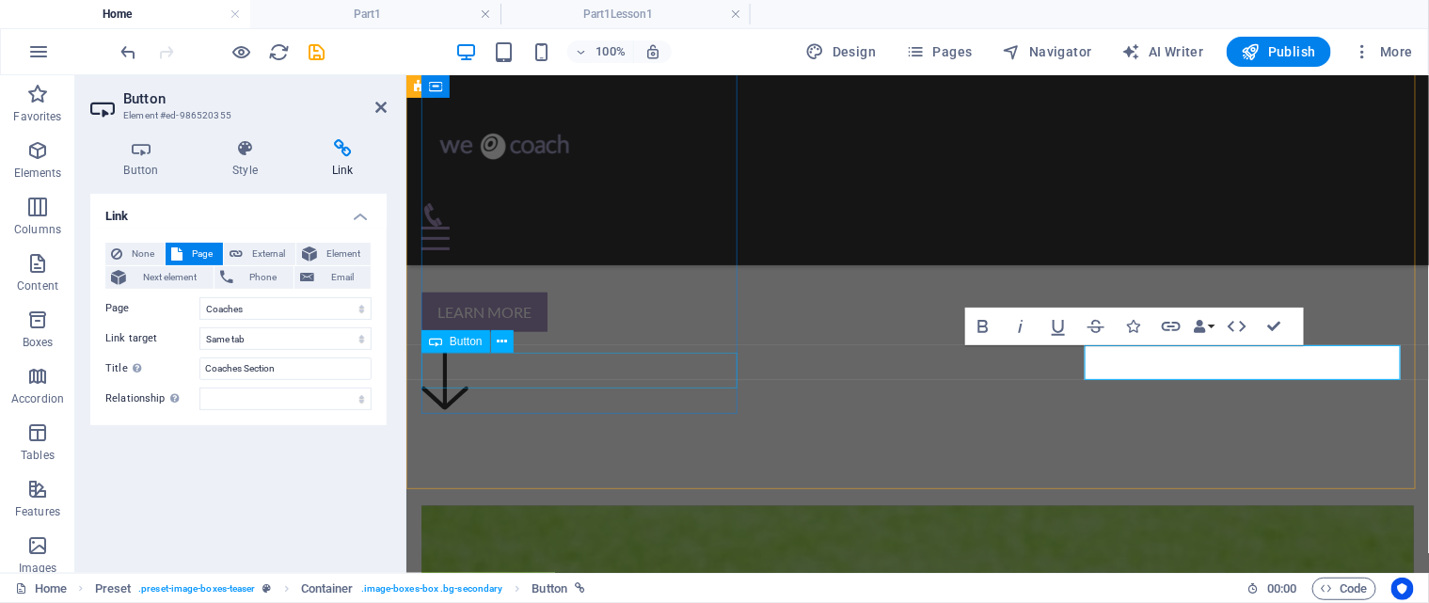
select select "1"
select select
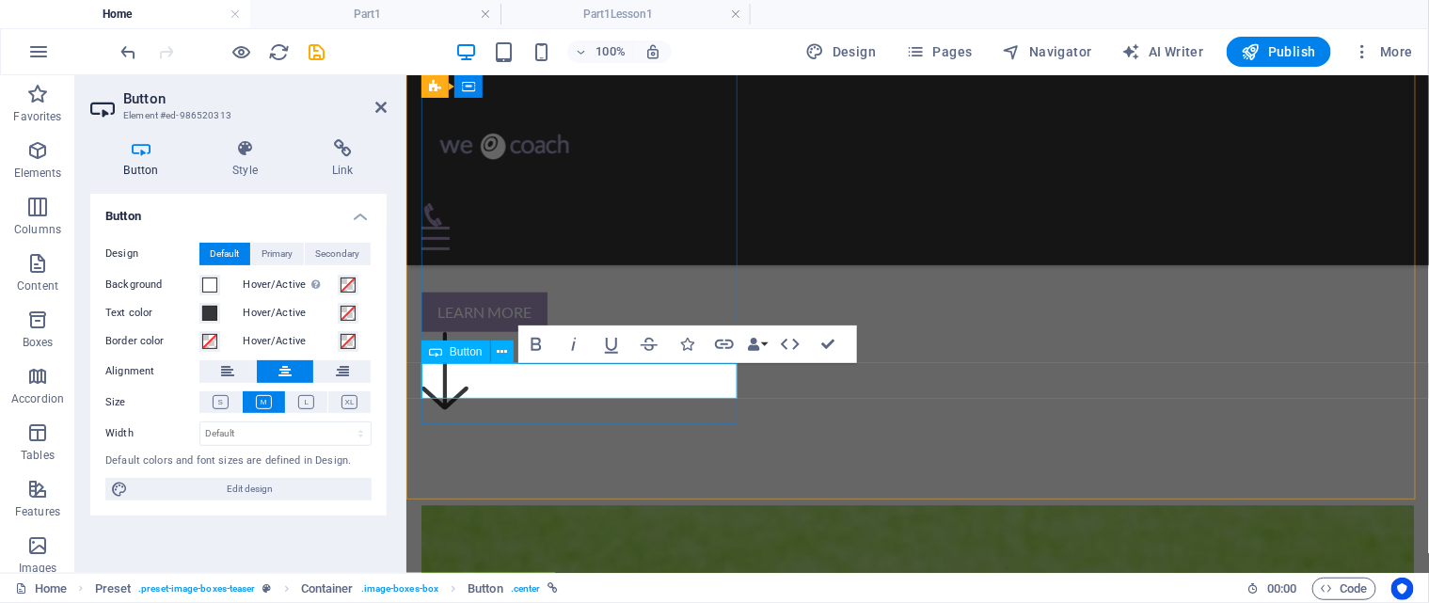
scroll to position [601, 0]
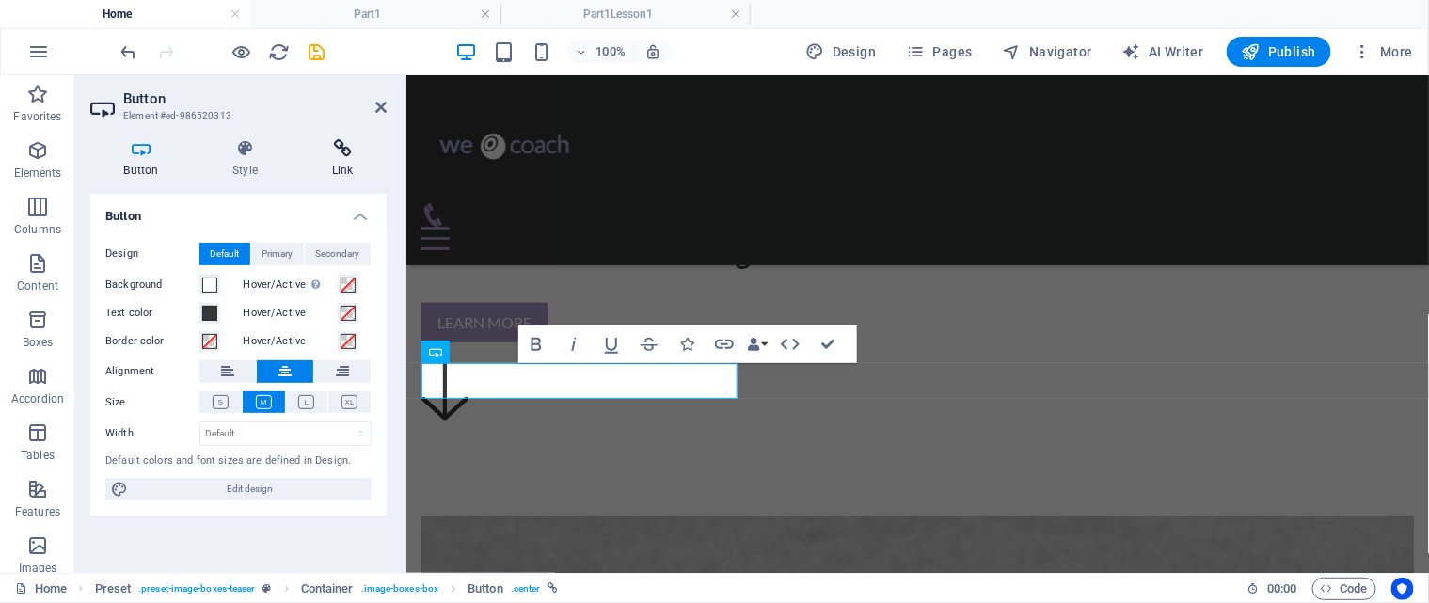
click at [342, 159] on h4 "Link" at bounding box center [342, 159] width 88 height 40
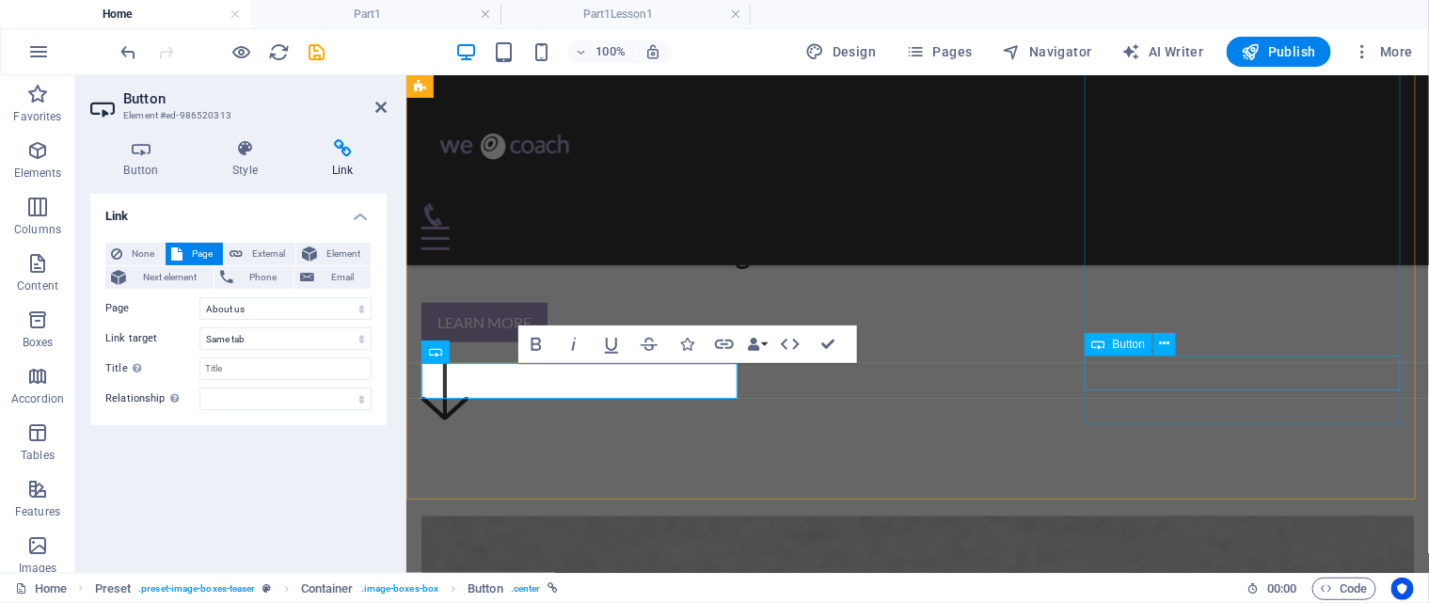
select select "3"
select select
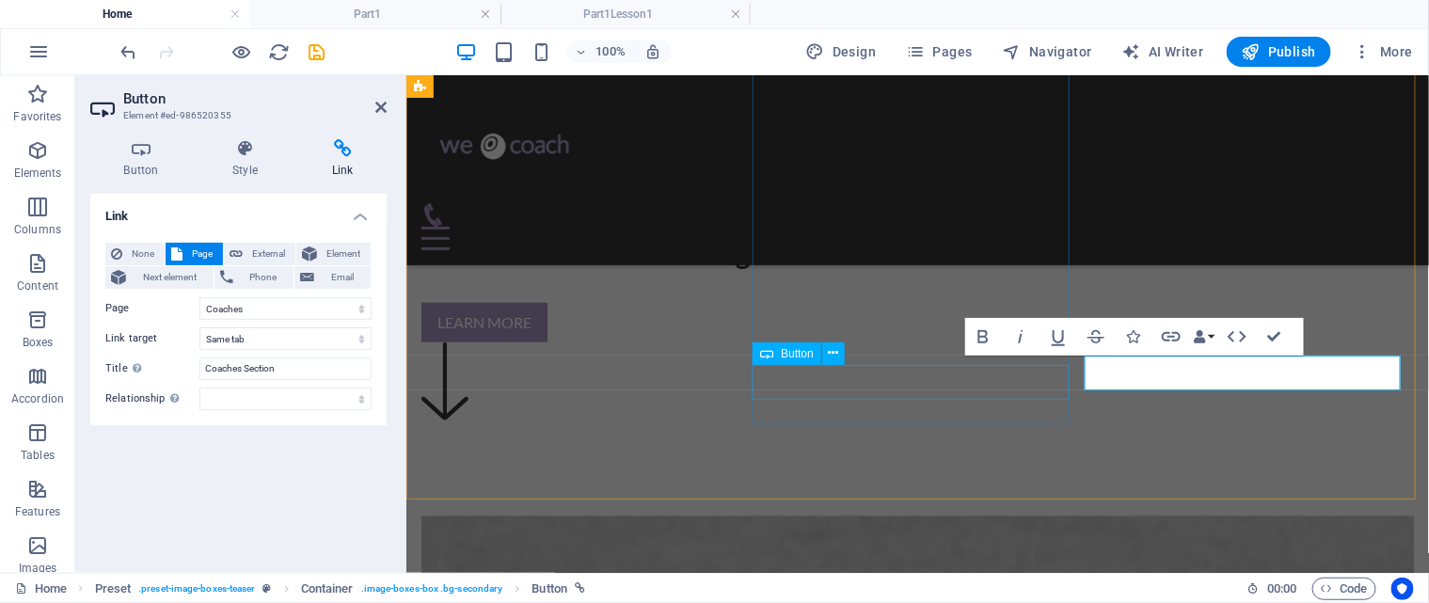
select select "2"
select select
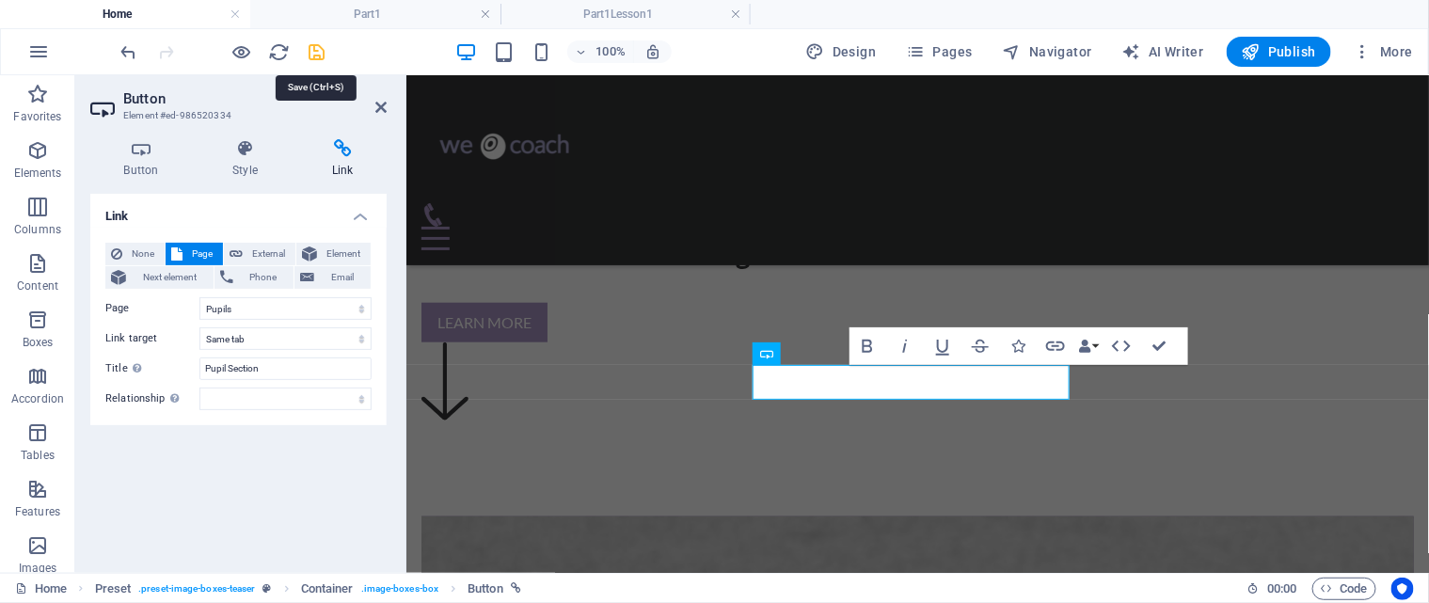
click at [313, 49] on icon "save" at bounding box center [318, 52] width 22 height 22
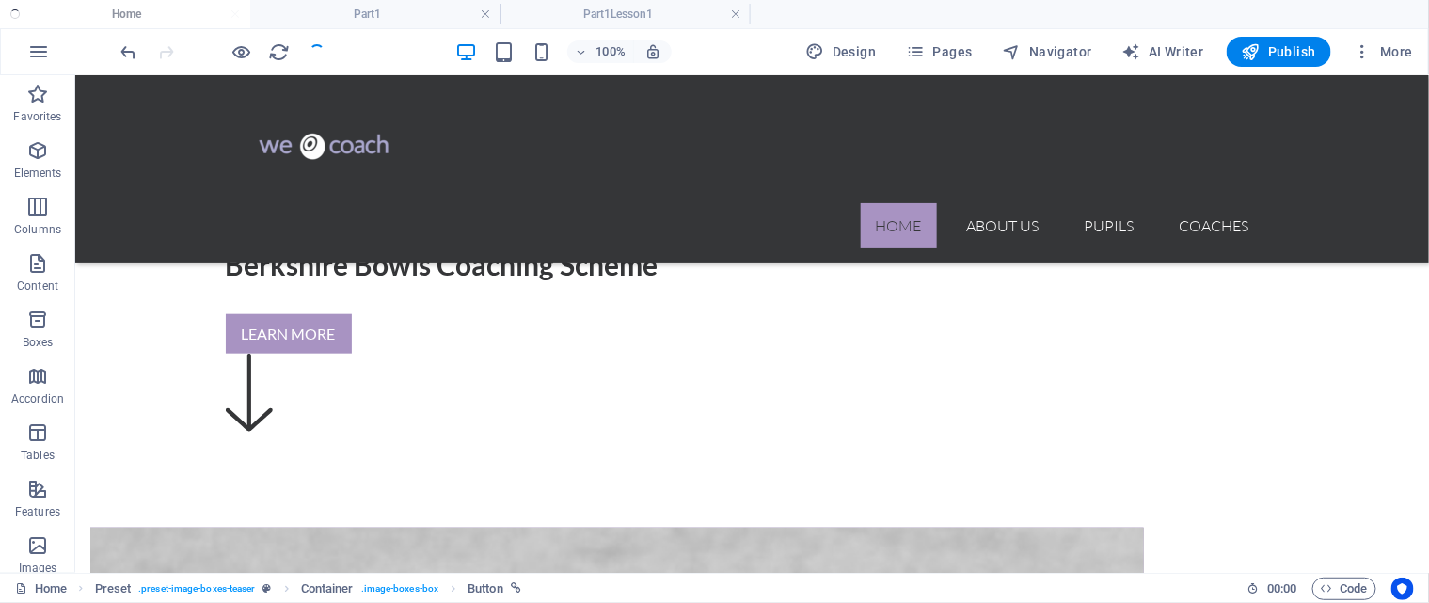
checkbox input "false"
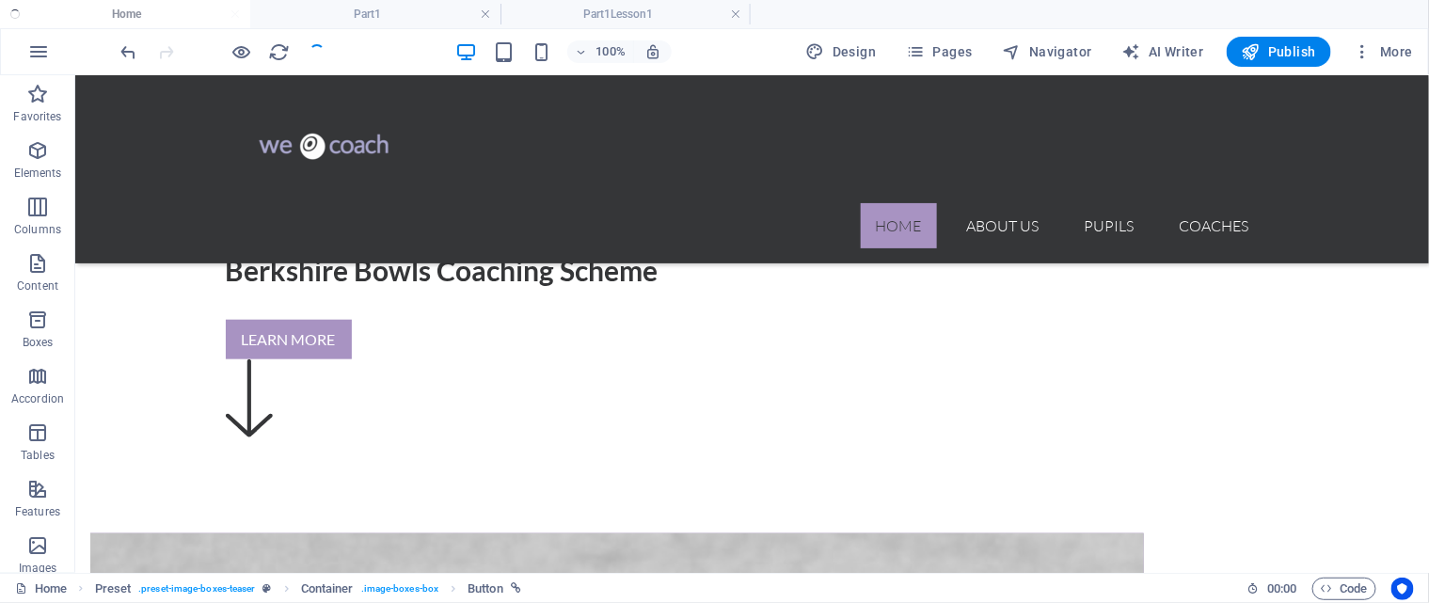
scroll to position [612, 0]
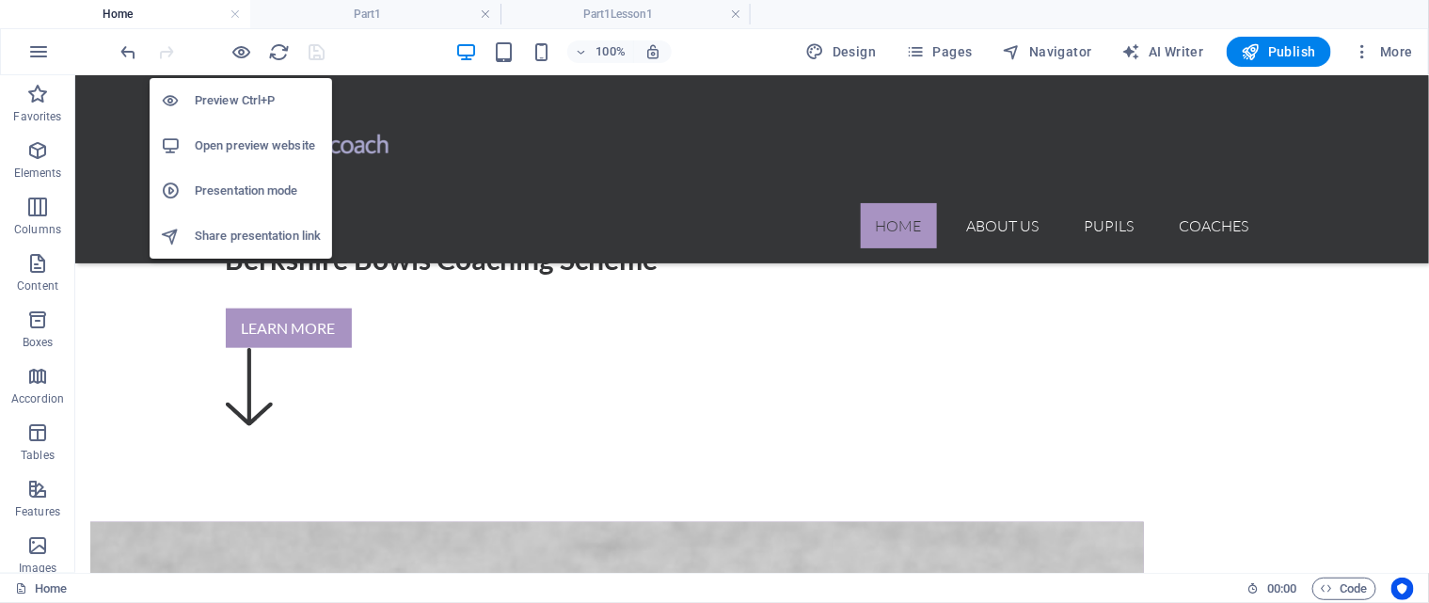
click at [267, 145] on h6 "Open preview website" at bounding box center [258, 146] width 126 height 23
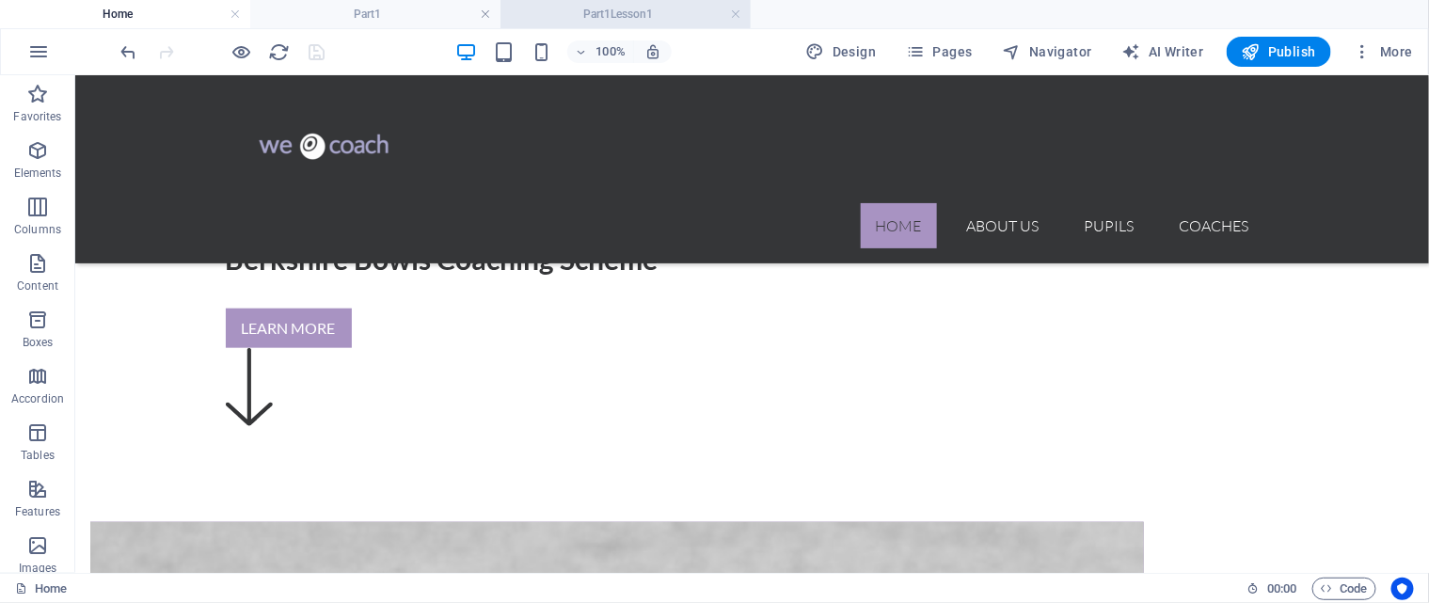
click at [642, 16] on h4 "Part1Lesson1" at bounding box center [626, 14] width 250 height 21
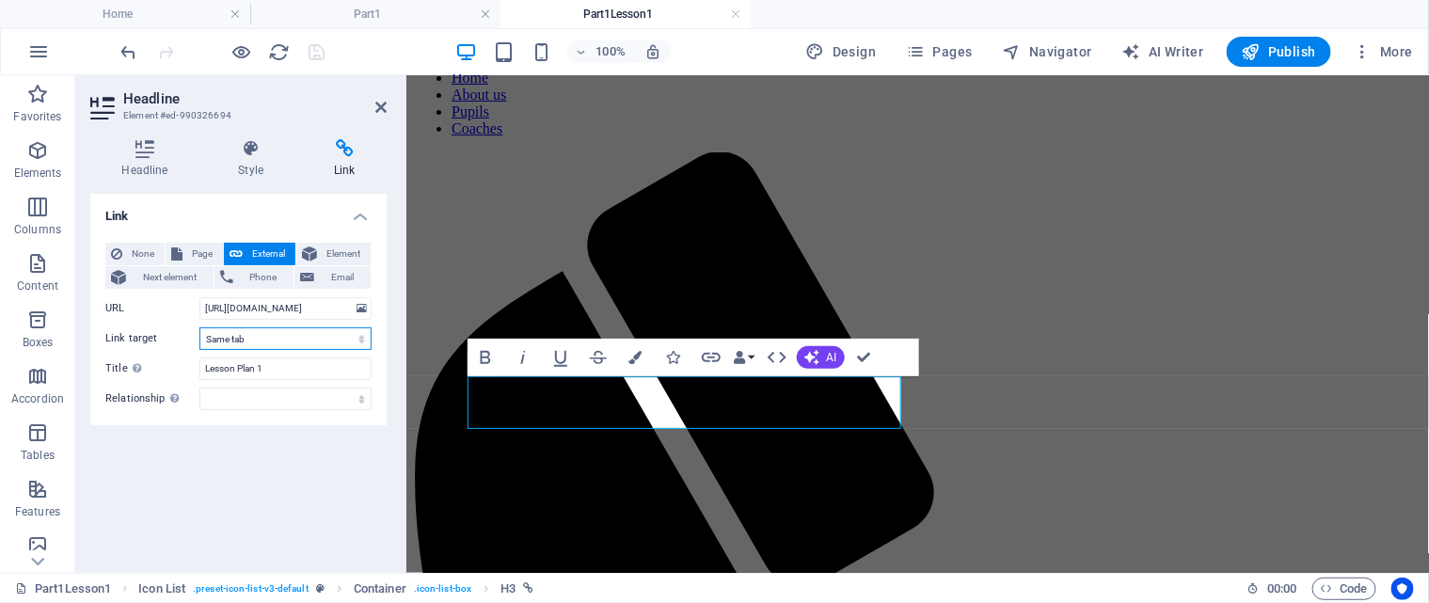
click at [331, 341] on select "New tab Same tab Overlay" at bounding box center [285, 338] width 172 height 23
select select "blank"
click at [199, 327] on select "New tab Same tab Overlay" at bounding box center [285, 338] width 172 height 23
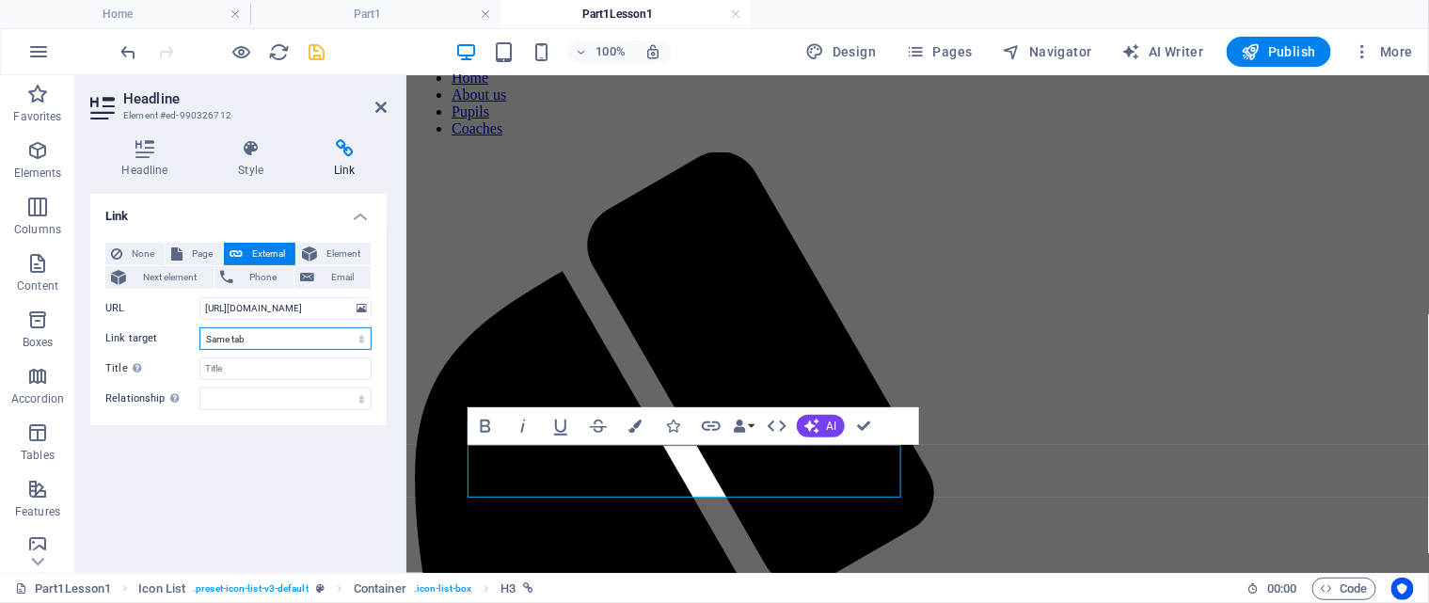
click at [359, 339] on select "New tab Same tab Overlay" at bounding box center [285, 338] width 172 height 23
select select "blank"
click at [199, 327] on select "New tab Same tab Overlay" at bounding box center [285, 338] width 172 height 23
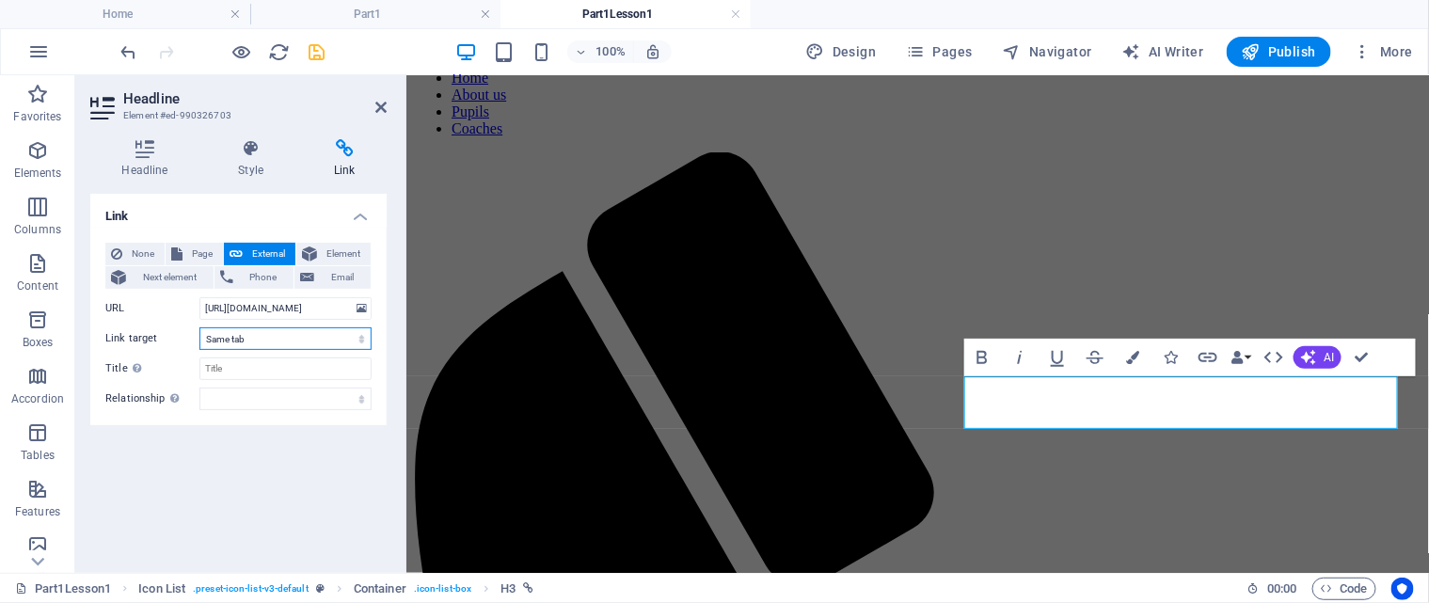
click at [358, 340] on select "New tab Same tab Overlay" at bounding box center [285, 338] width 172 height 23
select select "blank"
click at [199, 327] on select "New tab Same tab Overlay" at bounding box center [285, 338] width 172 height 23
click at [310, 52] on icon "save" at bounding box center [318, 52] width 22 height 22
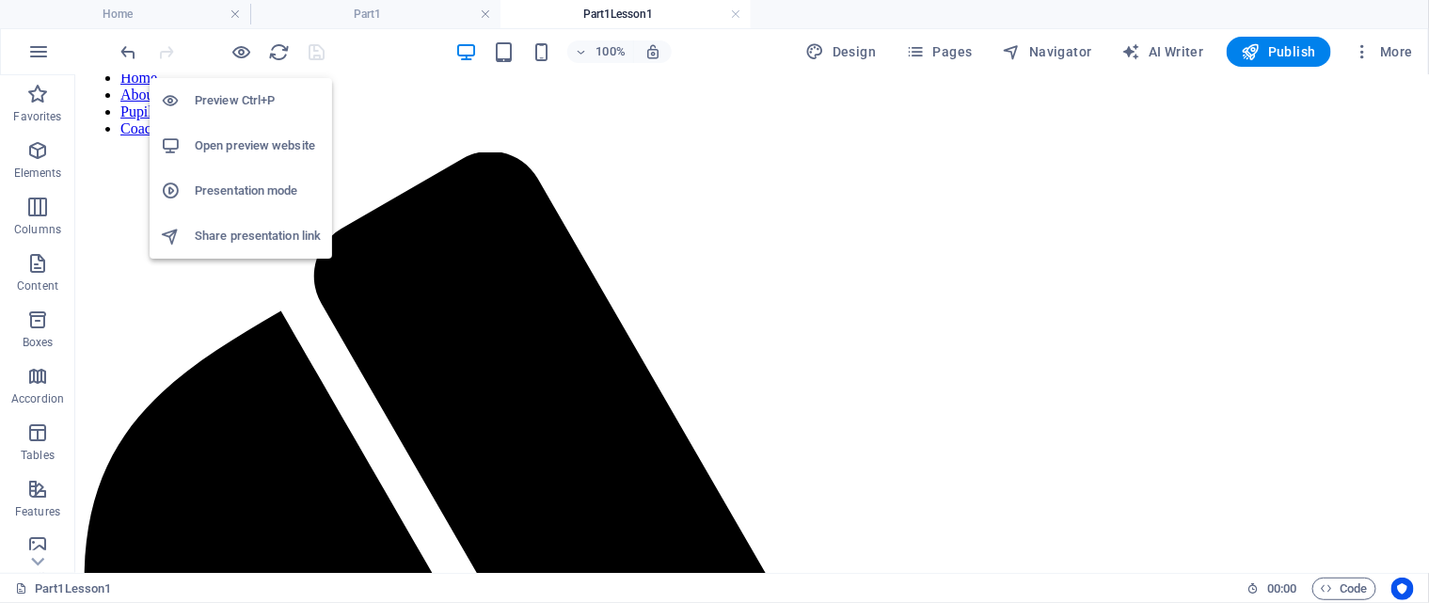
click at [256, 149] on h6 "Open preview website" at bounding box center [258, 146] width 126 height 23
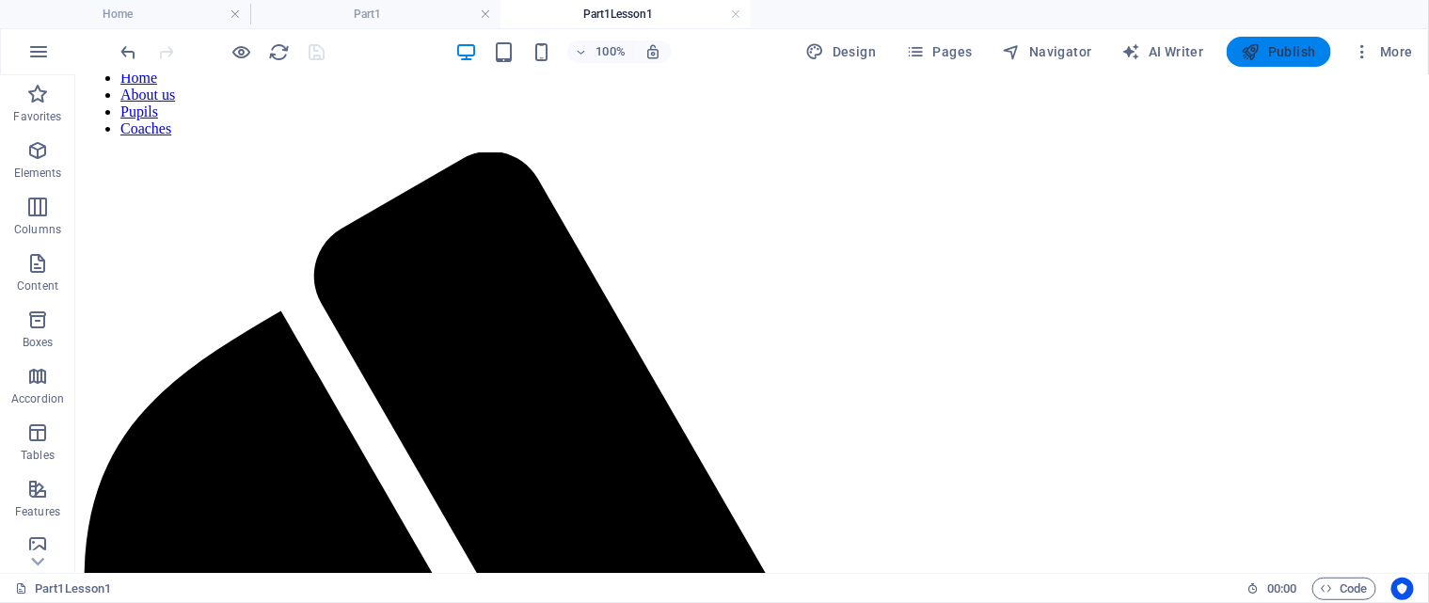
click at [1298, 50] on span "Publish" at bounding box center [1279, 51] width 74 height 19
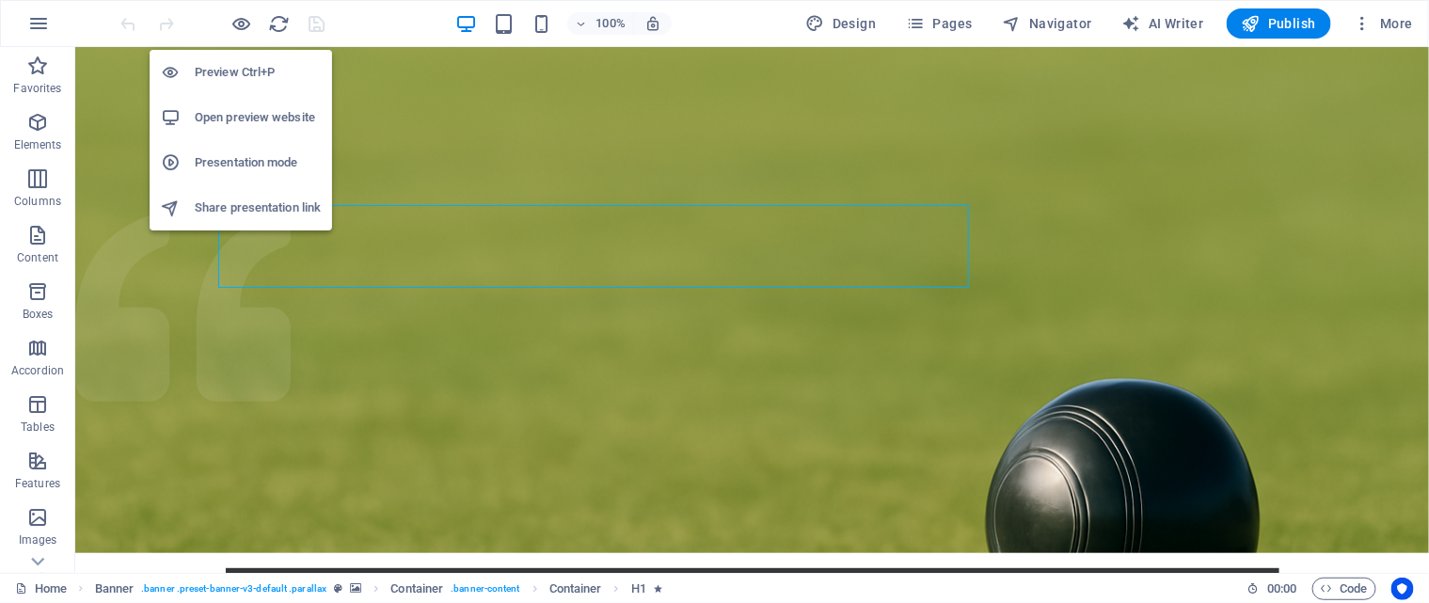
click at [257, 117] on h6 "Open preview website" at bounding box center [258, 117] width 126 height 23
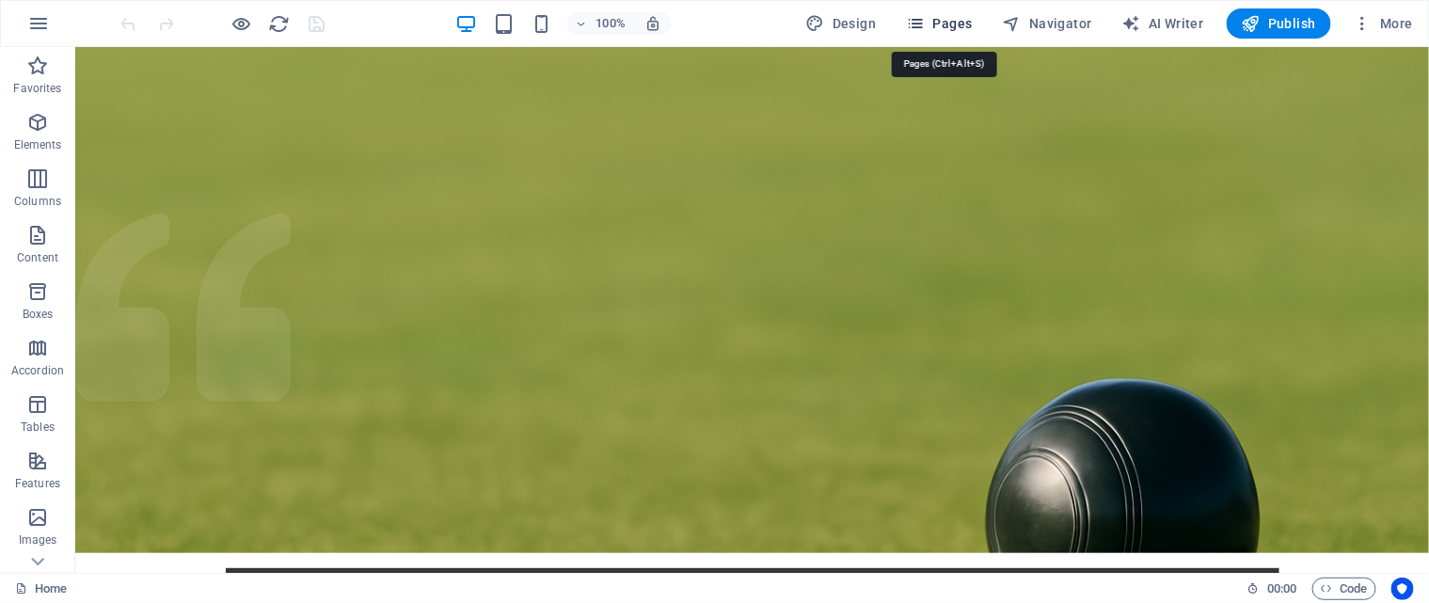
click at [970, 24] on span "Pages" at bounding box center [939, 23] width 66 height 19
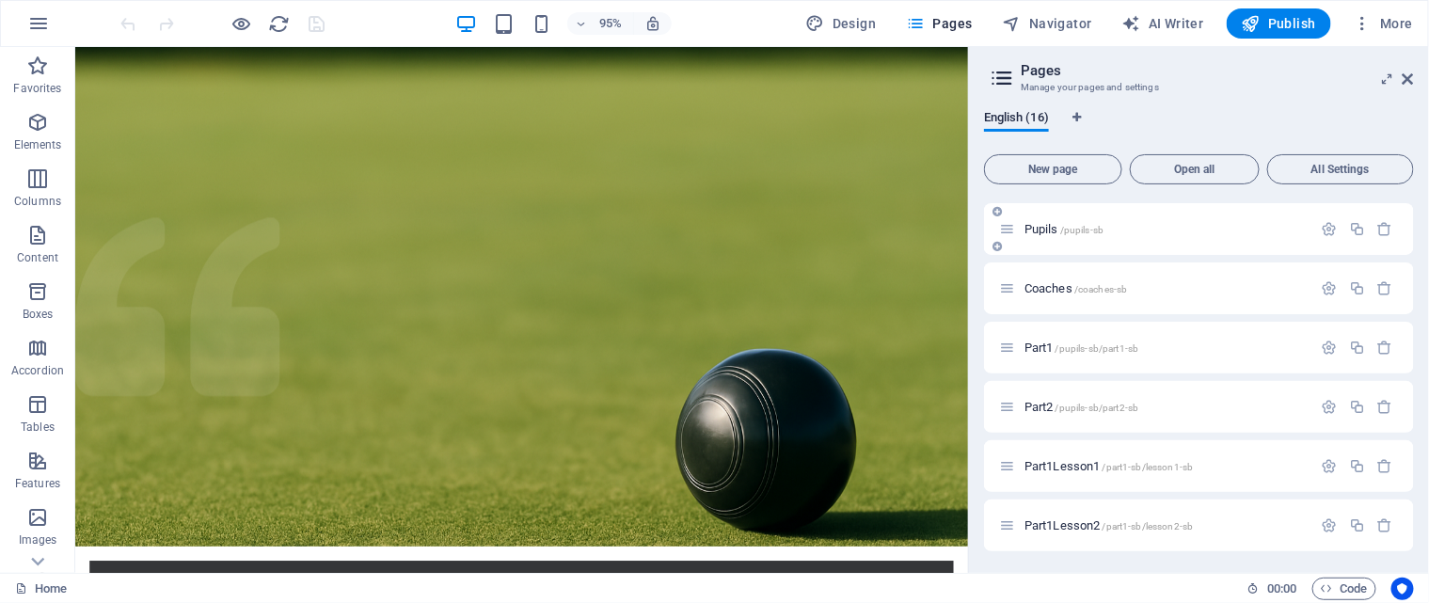
scroll to position [188, 0]
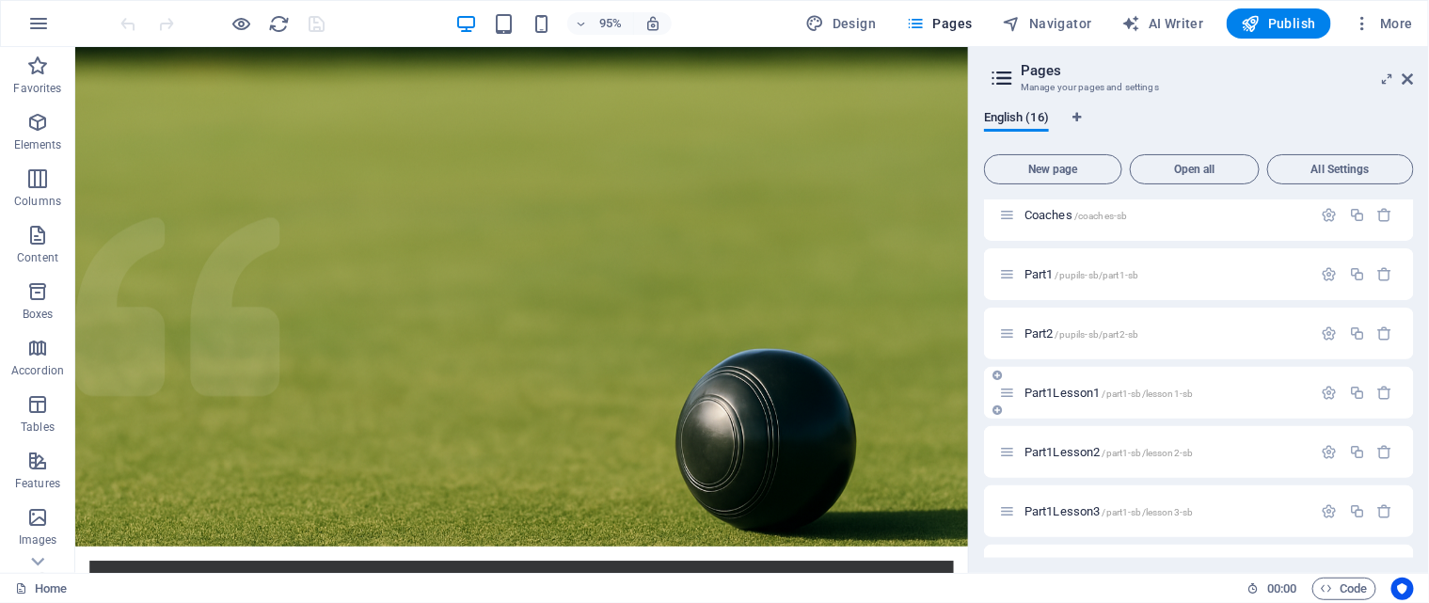
click at [1073, 387] on span "Part1Lesson1 /part1-sb/lesson1-sb" at bounding box center [1109, 393] width 168 height 14
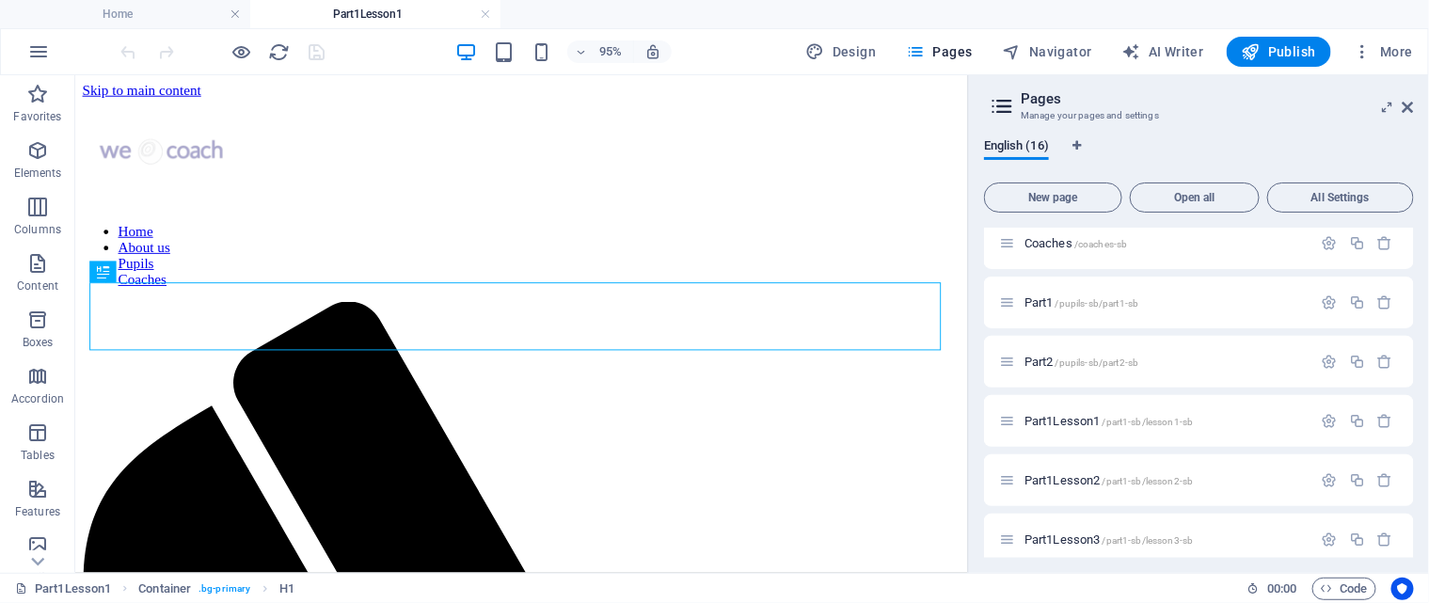
scroll to position [0, 0]
click at [1410, 108] on icon at bounding box center [1408, 107] width 11 height 15
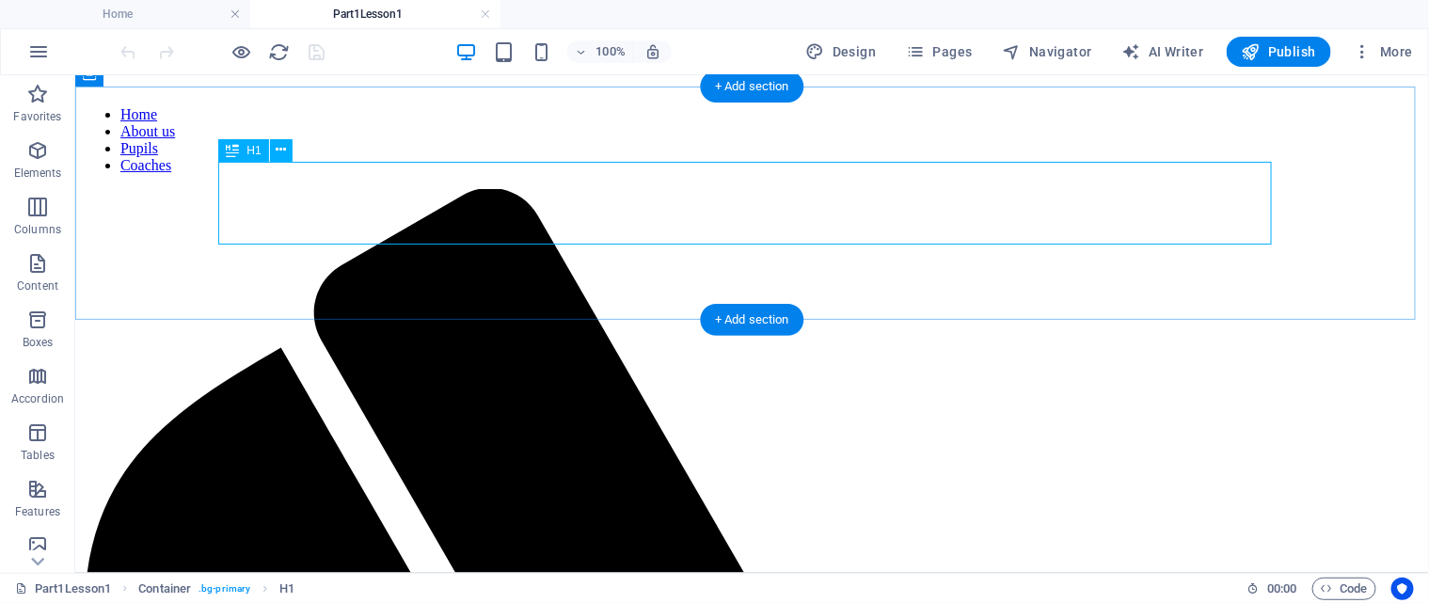
scroll to position [173, 0]
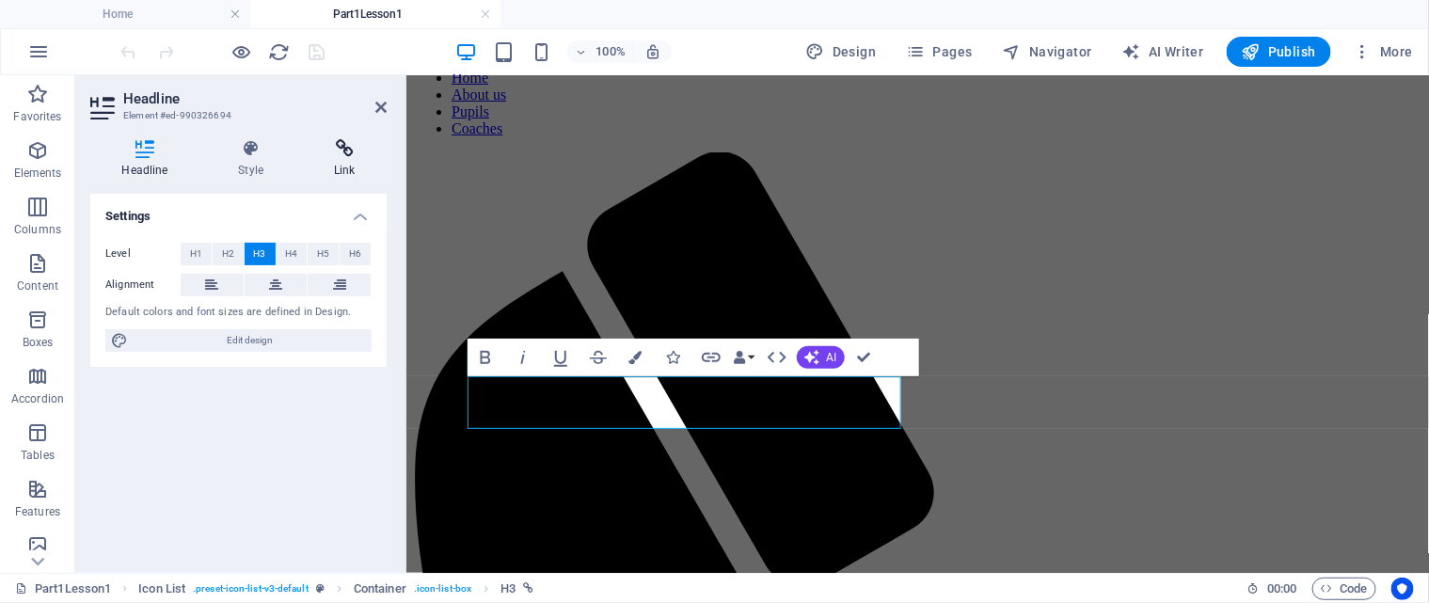
click at [352, 151] on icon at bounding box center [345, 148] width 84 height 19
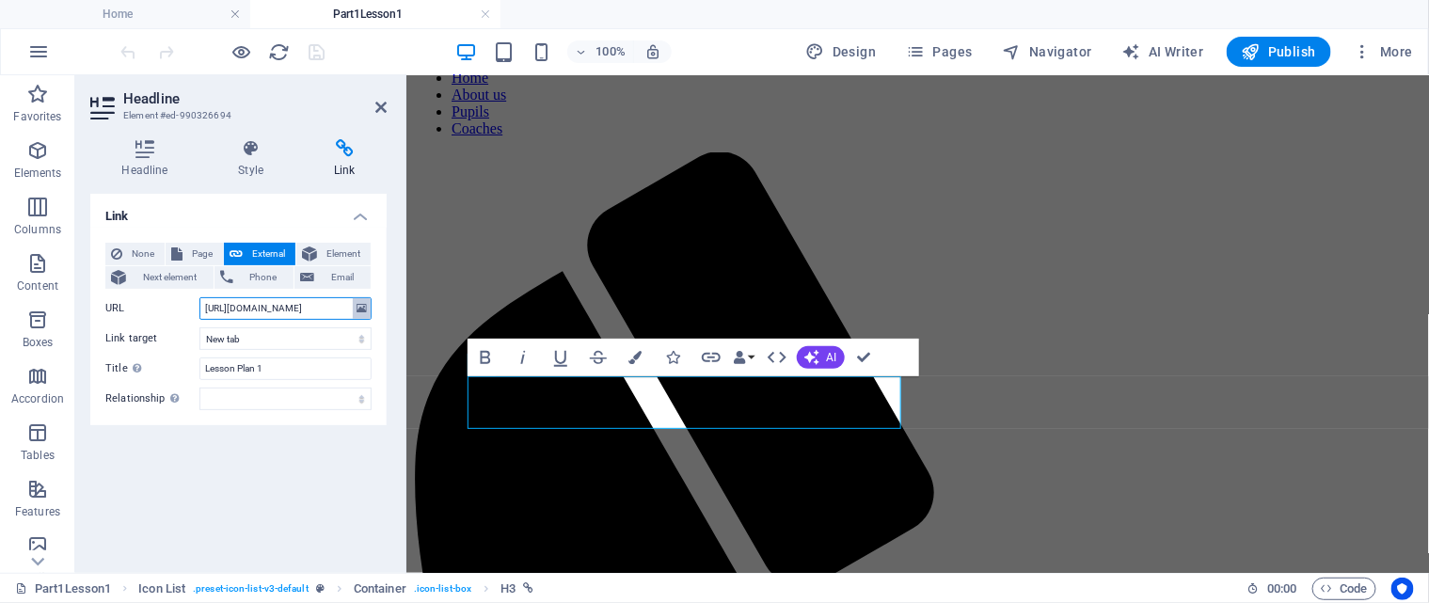
scroll to position [0, 248]
drag, startPoint x: 203, startPoint y: 307, endPoint x: 383, endPoint y: 310, distance: 179.7
click at [383, 310] on div "None Page External Element Next element Phone Email Page Home About us Pupils C…" at bounding box center [238, 327] width 296 height 198
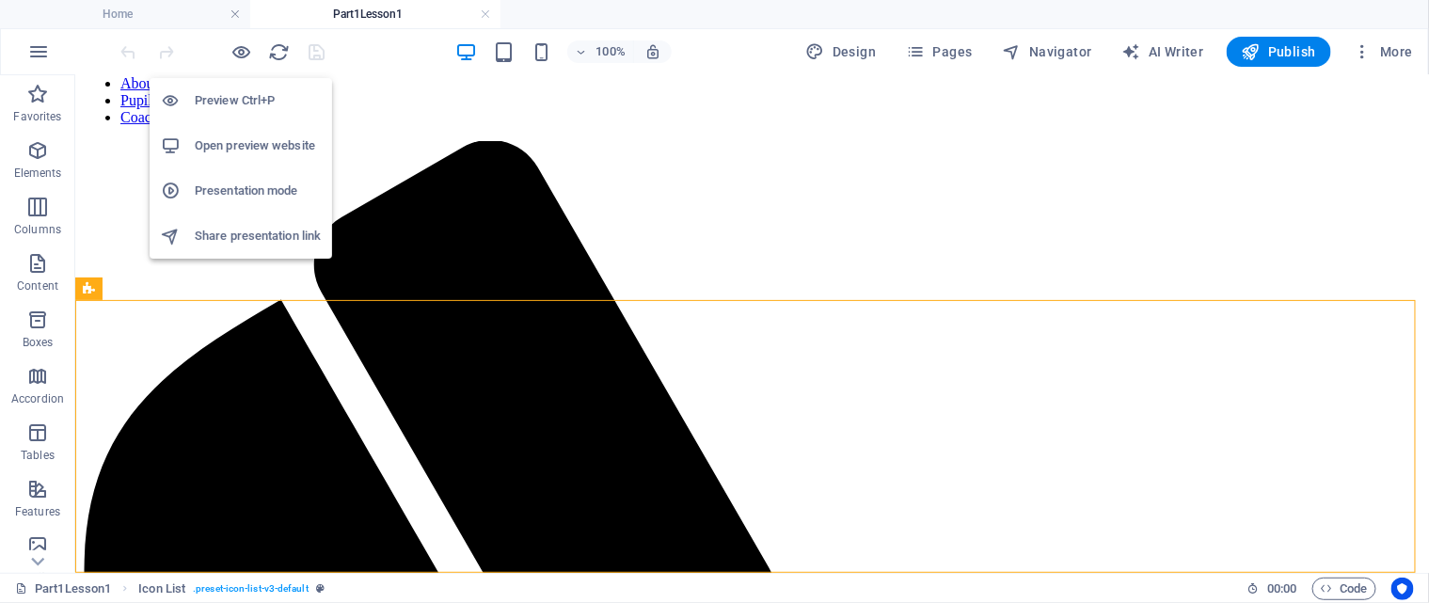
click at [246, 146] on h6 "Open preview website" at bounding box center [258, 146] width 126 height 23
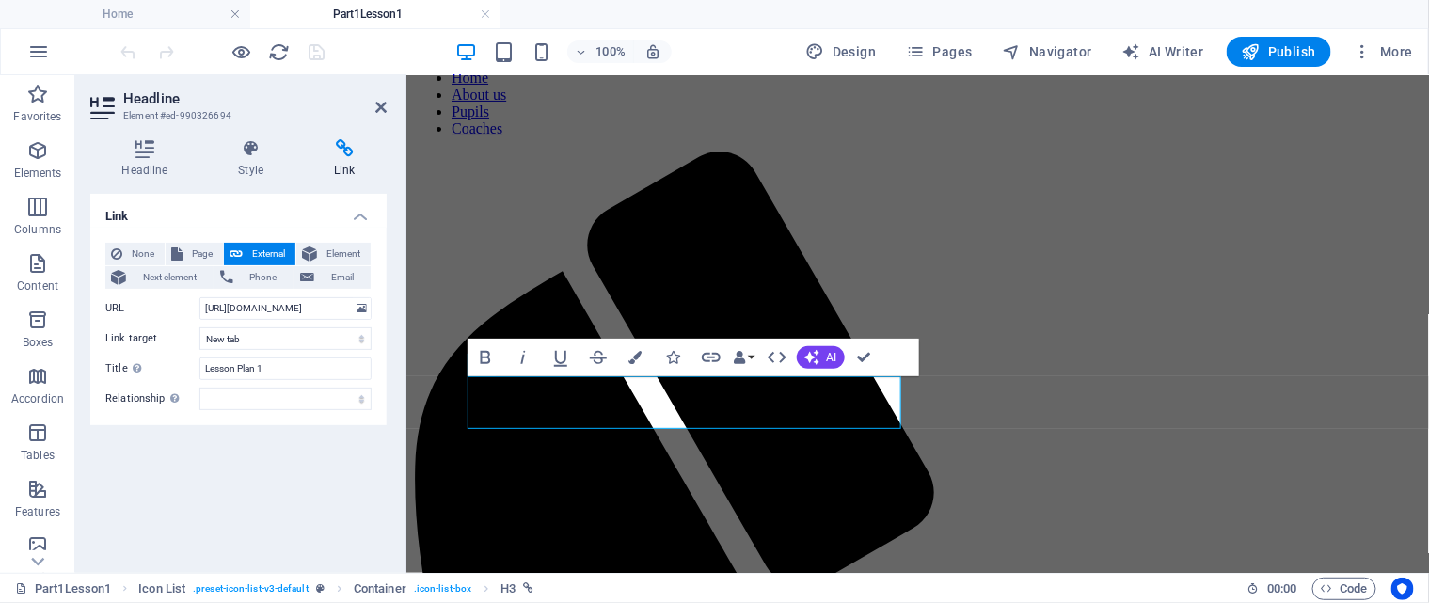
scroll to position [0, 248]
drag, startPoint x: 204, startPoint y: 309, endPoint x: 380, endPoint y: 306, distance: 176.0
click at [380, 306] on div "None Page External Element Next element Phone Email Page Home About us Pupils C…" at bounding box center [238, 327] width 296 height 198
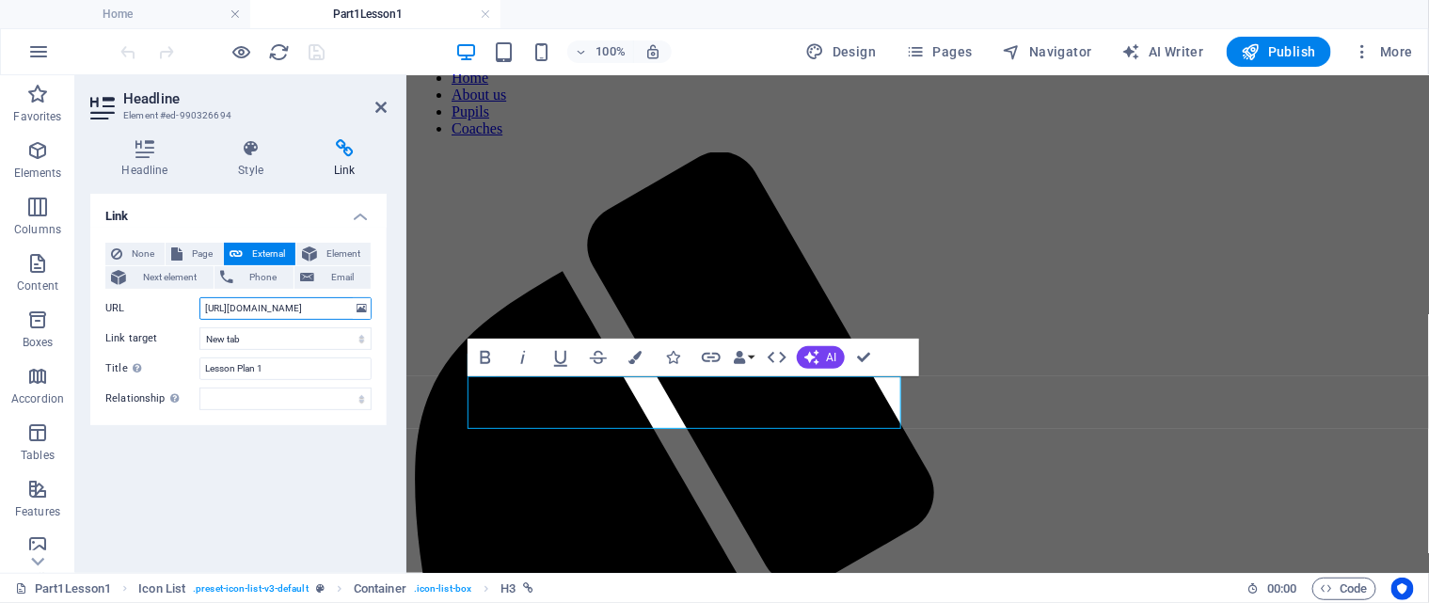
click at [280, 305] on input "https://www.lawnbowlscoaching.uk/pupils-resources/part1/lesson1/PupilLessonPlan…" at bounding box center [285, 308] width 172 height 23
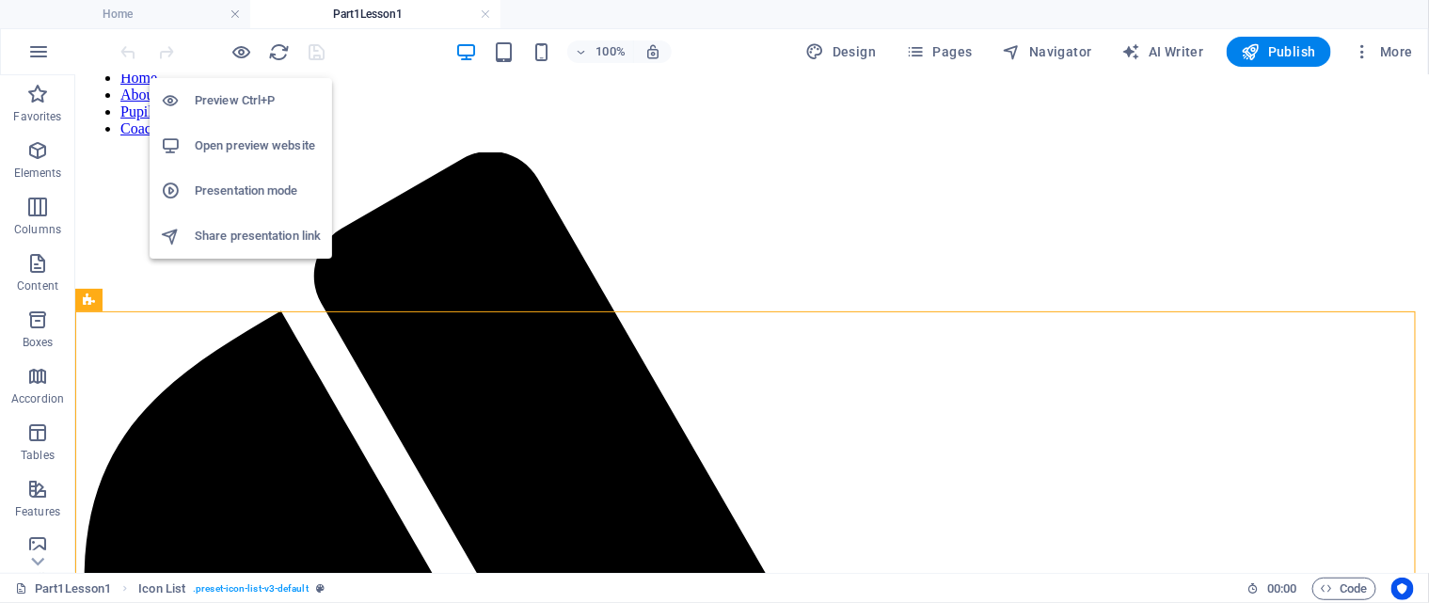
click at [246, 151] on h6 "Open preview website" at bounding box center [258, 146] width 126 height 23
click at [256, 144] on h6 "Open preview website" at bounding box center [258, 146] width 126 height 23
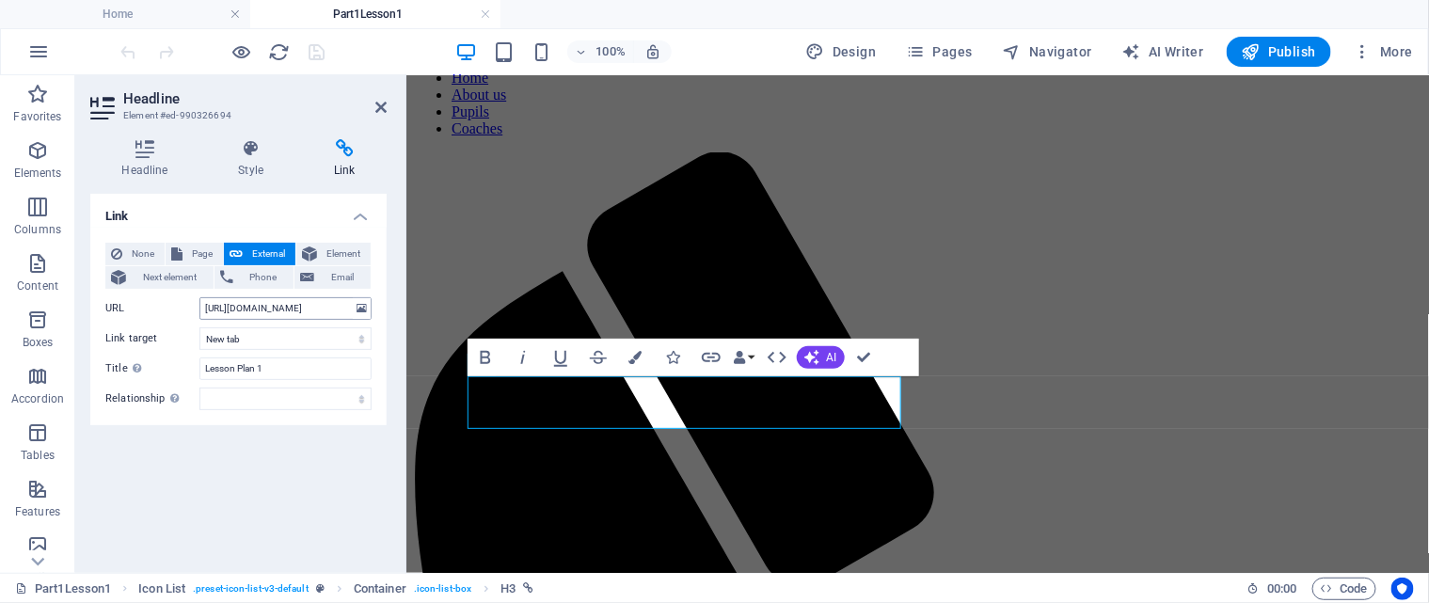
click at [272, 310] on input "https://www.lawnbowlscoaching.uk/pupils-resources/part1/lesson1/PupilLessonPlan…" at bounding box center [285, 308] width 172 height 23
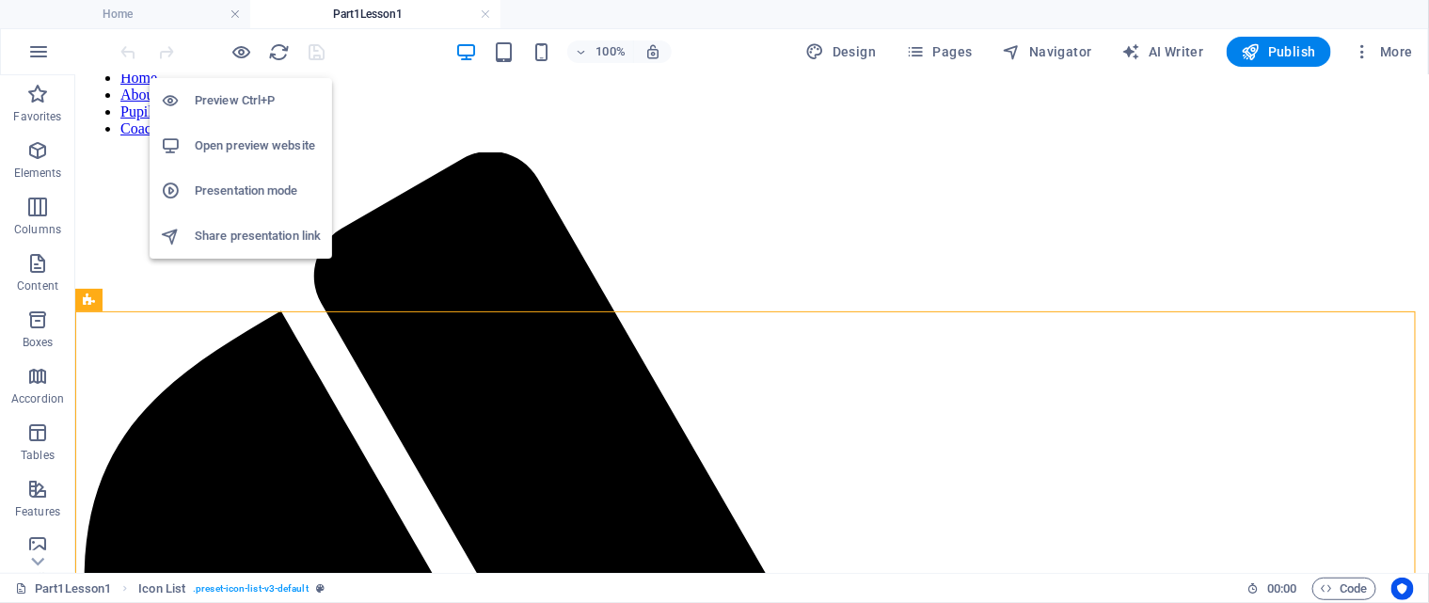
click at [234, 142] on h6 "Open preview website" at bounding box center [258, 146] width 126 height 23
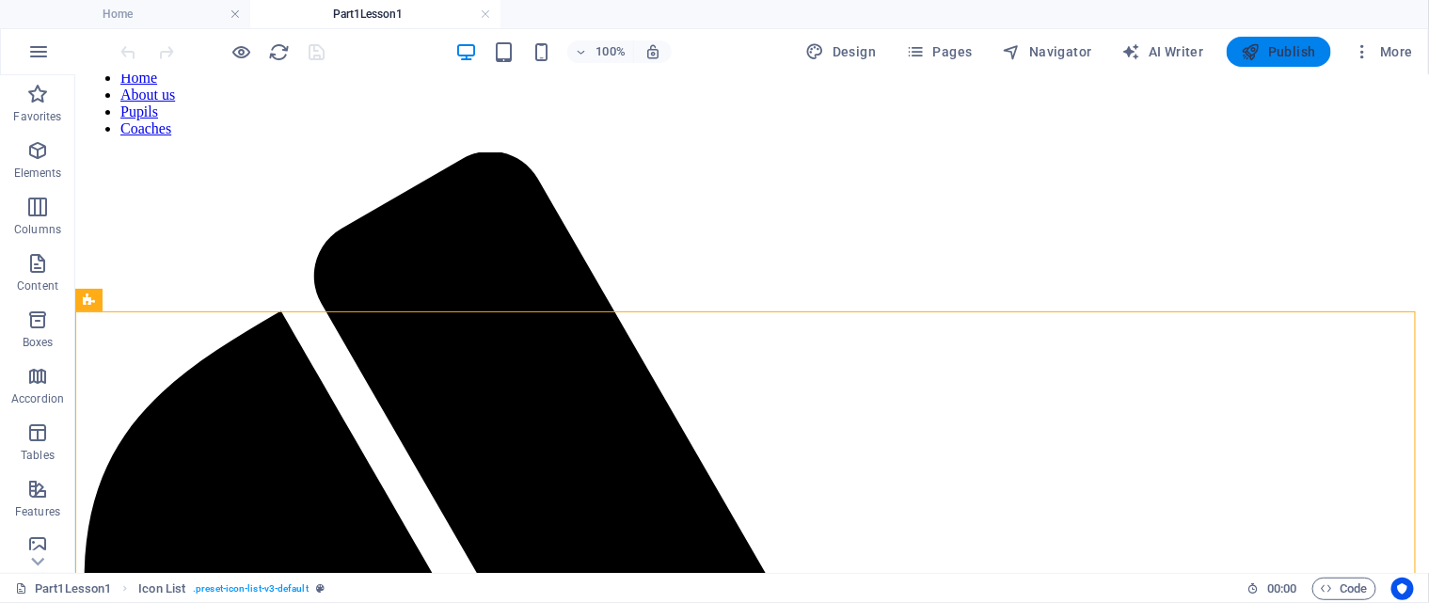
click at [1292, 48] on span "Publish" at bounding box center [1279, 51] width 74 height 19
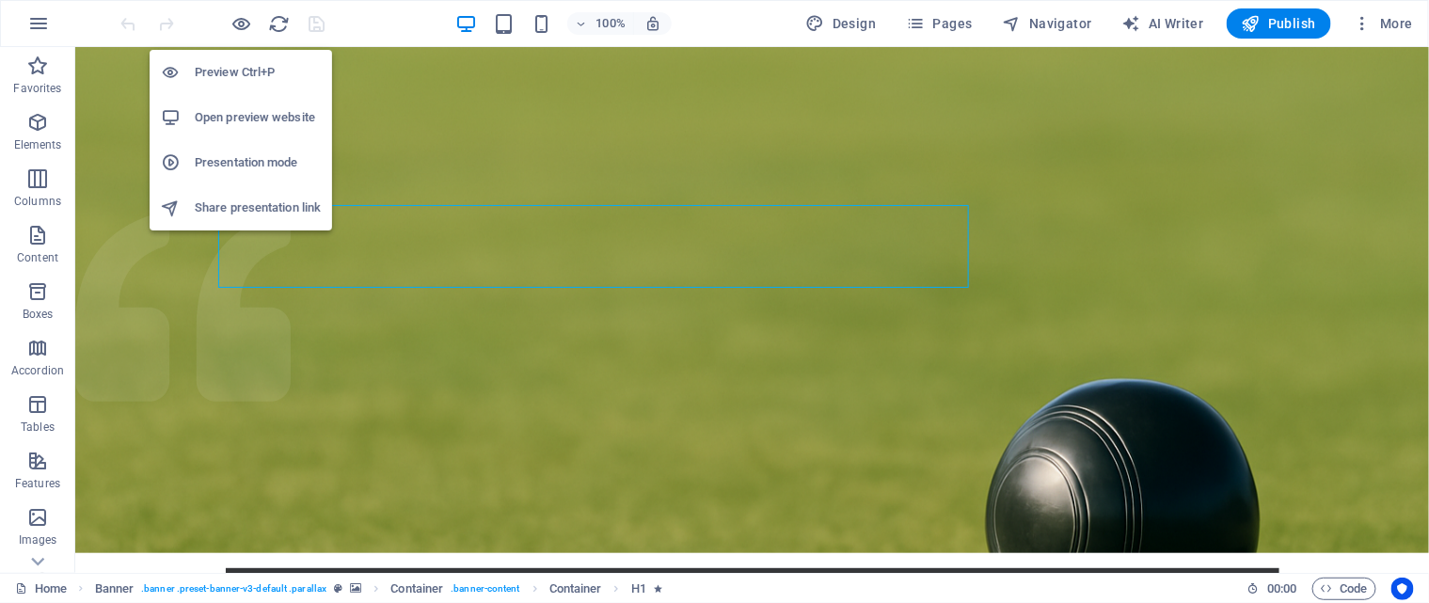
click at [243, 117] on h6 "Open preview website" at bounding box center [258, 117] width 126 height 23
